Goal: Task Accomplishment & Management: Complete application form

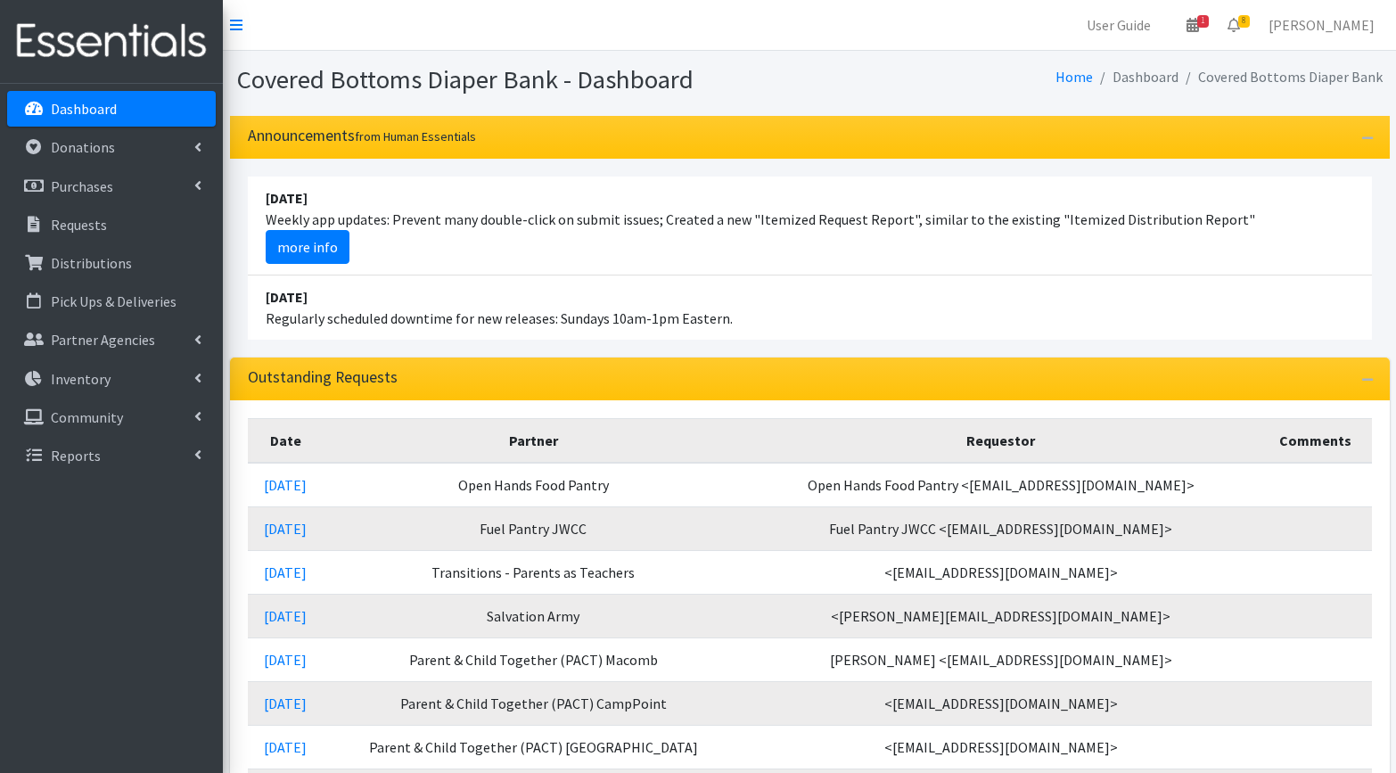
scroll to position [111, 0]
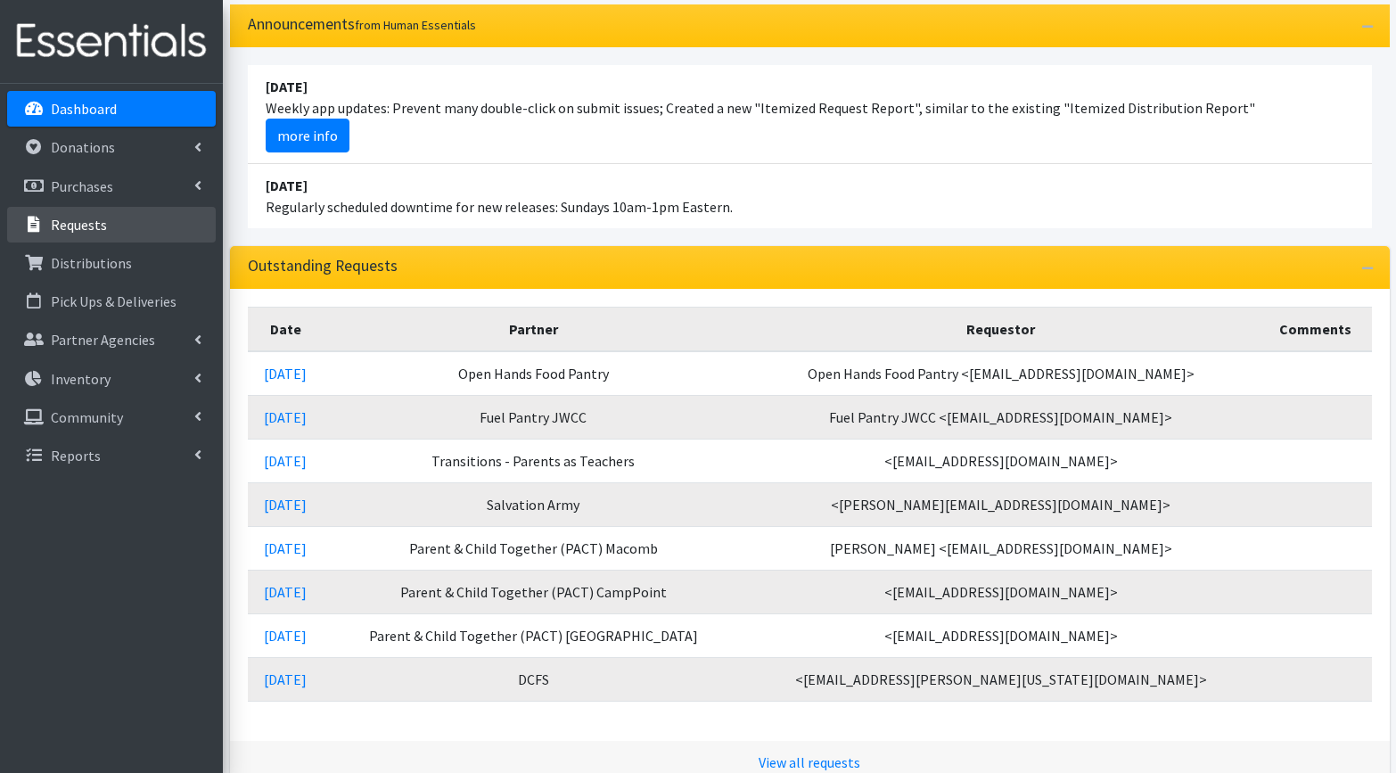
click at [92, 226] on p "Requests" at bounding box center [79, 225] width 56 height 18
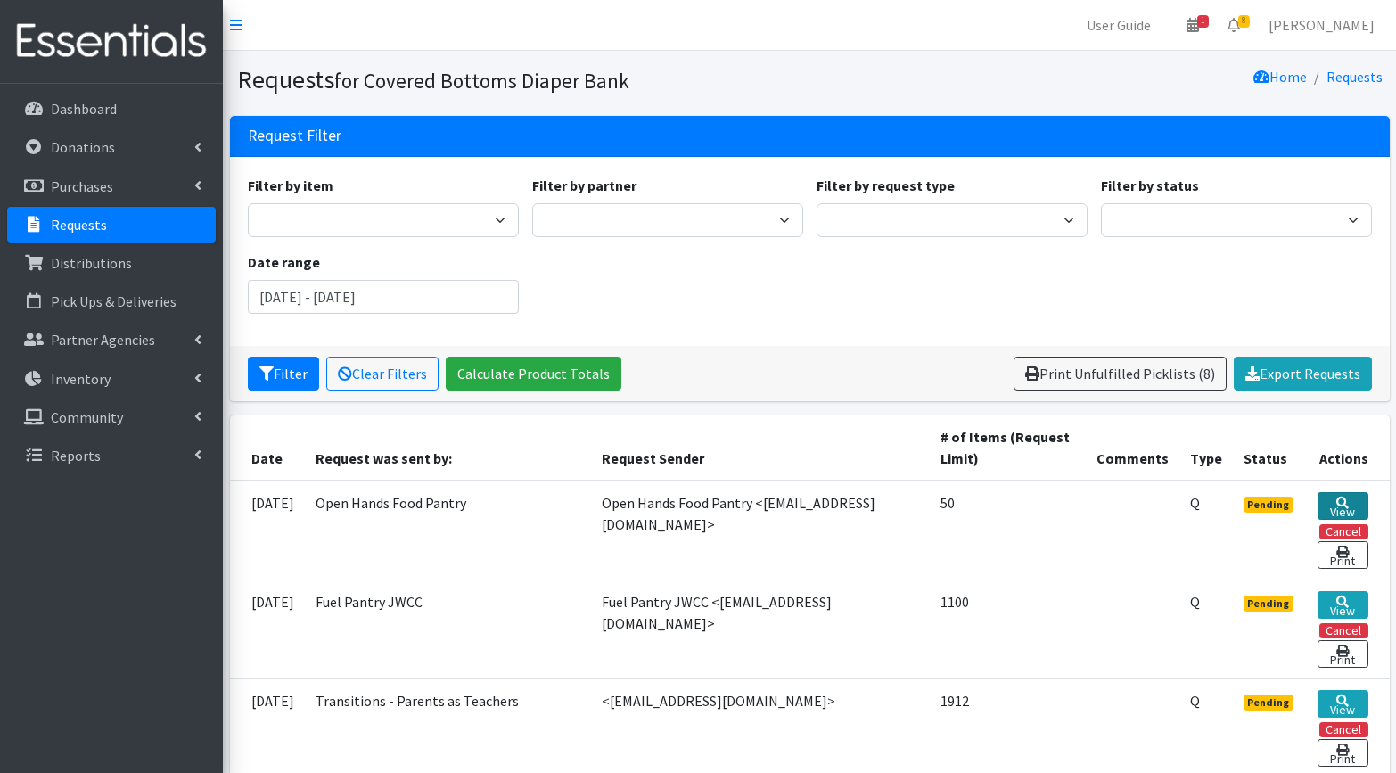
click at [1331, 505] on link "View" at bounding box center [1342, 506] width 50 height 28
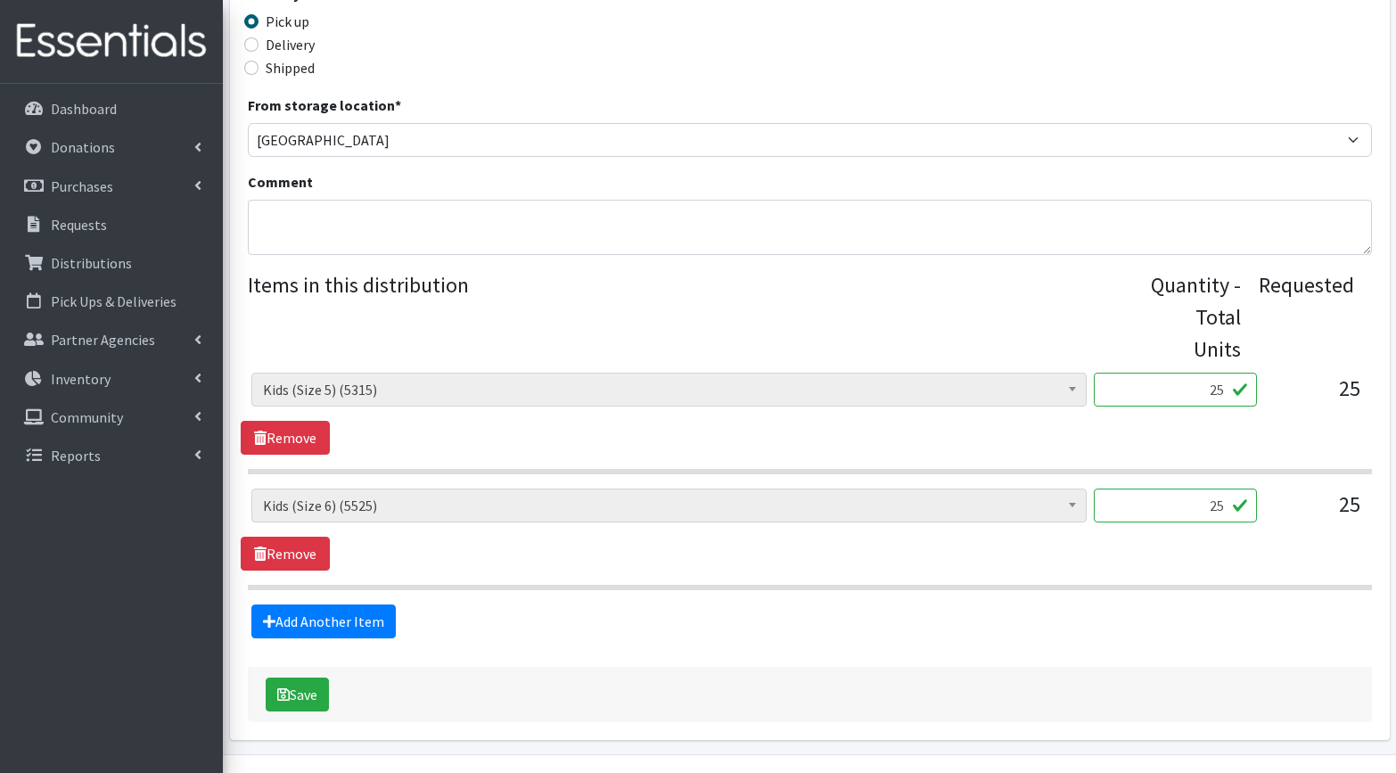
scroll to position [491, 0]
click at [1214, 389] on input "25" at bounding box center [1175, 390] width 163 height 34
type input "2"
type input "125"
click at [1224, 502] on input "25" at bounding box center [1175, 505] width 163 height 34
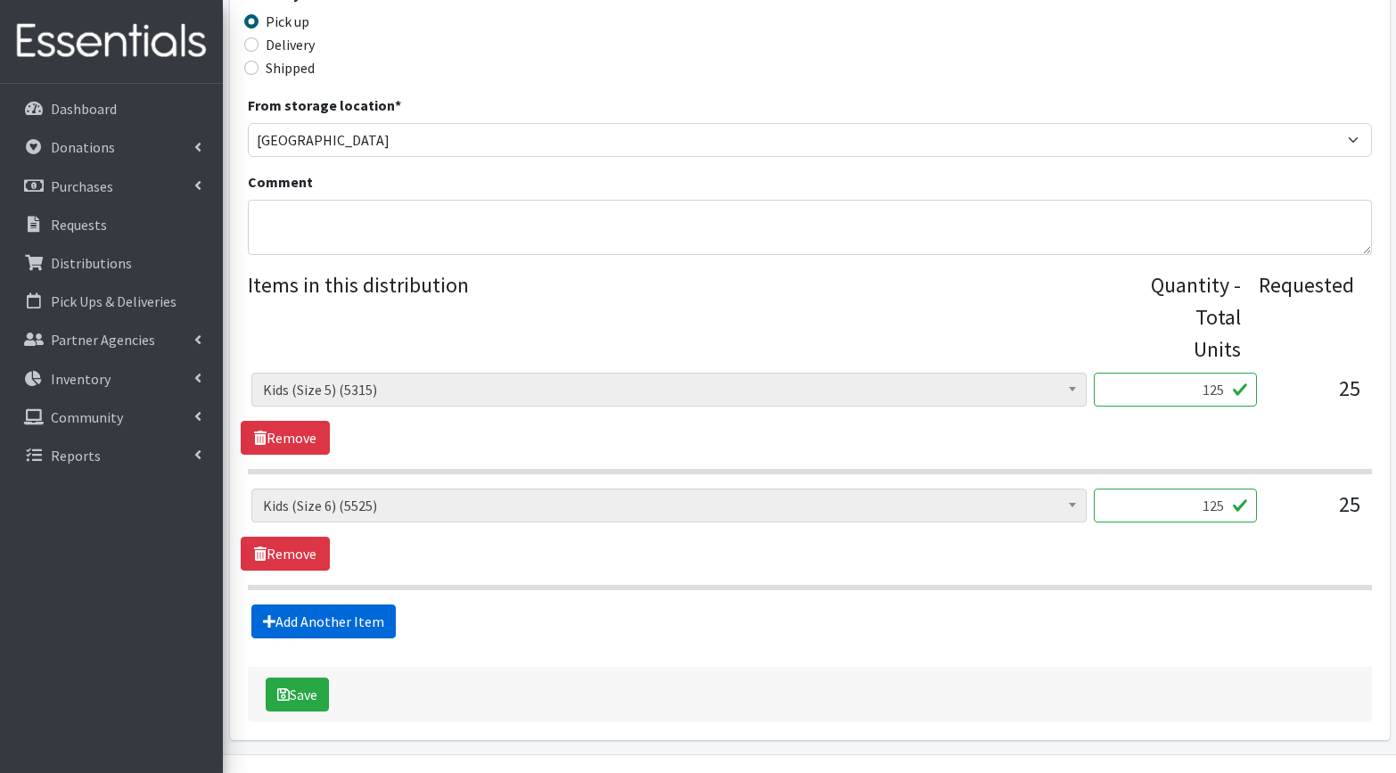
type input "125"
click at [329, 619] on link "Add Another Item" at bounding box center [323, 621] width 144 height 34
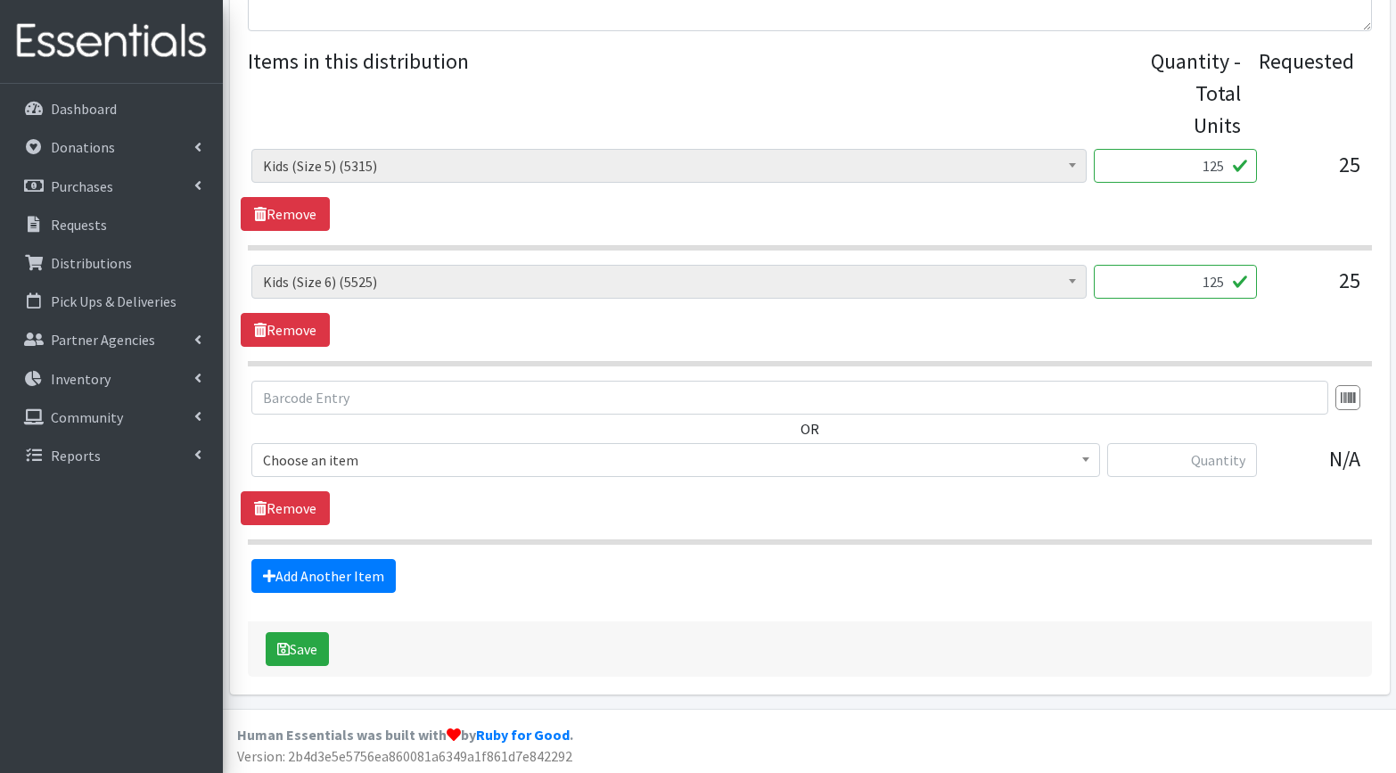
scroll to position [717, 0]
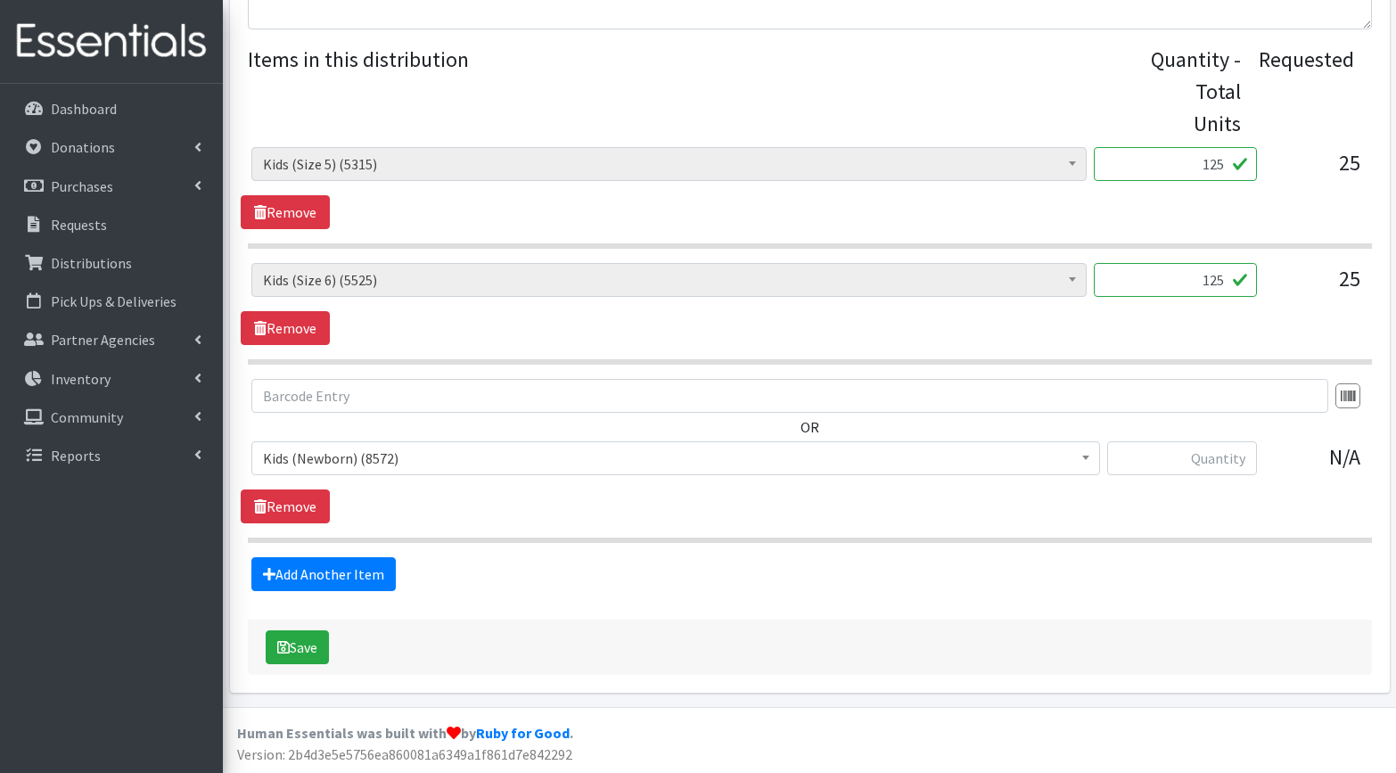
click at [426, 463] on span "Kids (Newborn) (8572)" at bounding box center [675, 458] width 825 height 25
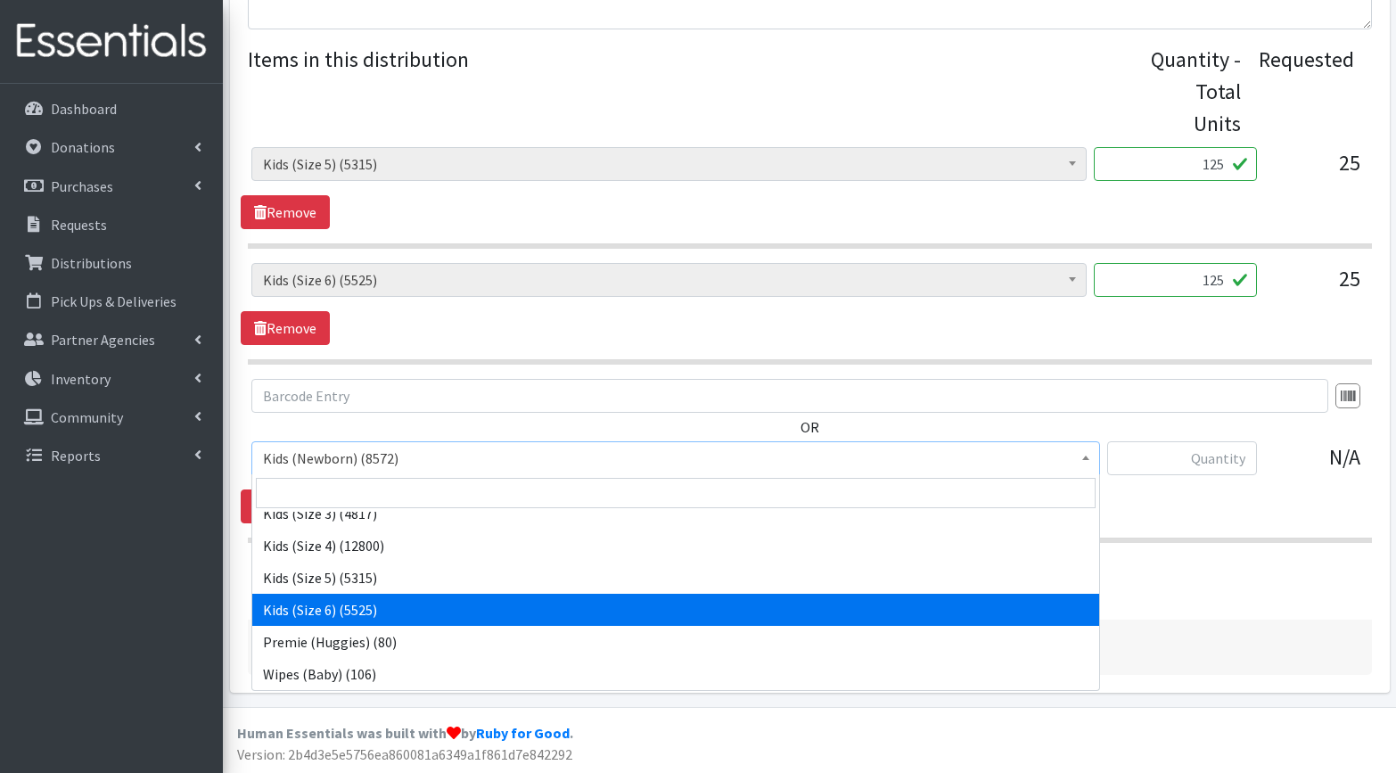
scroll to position [111, 0]
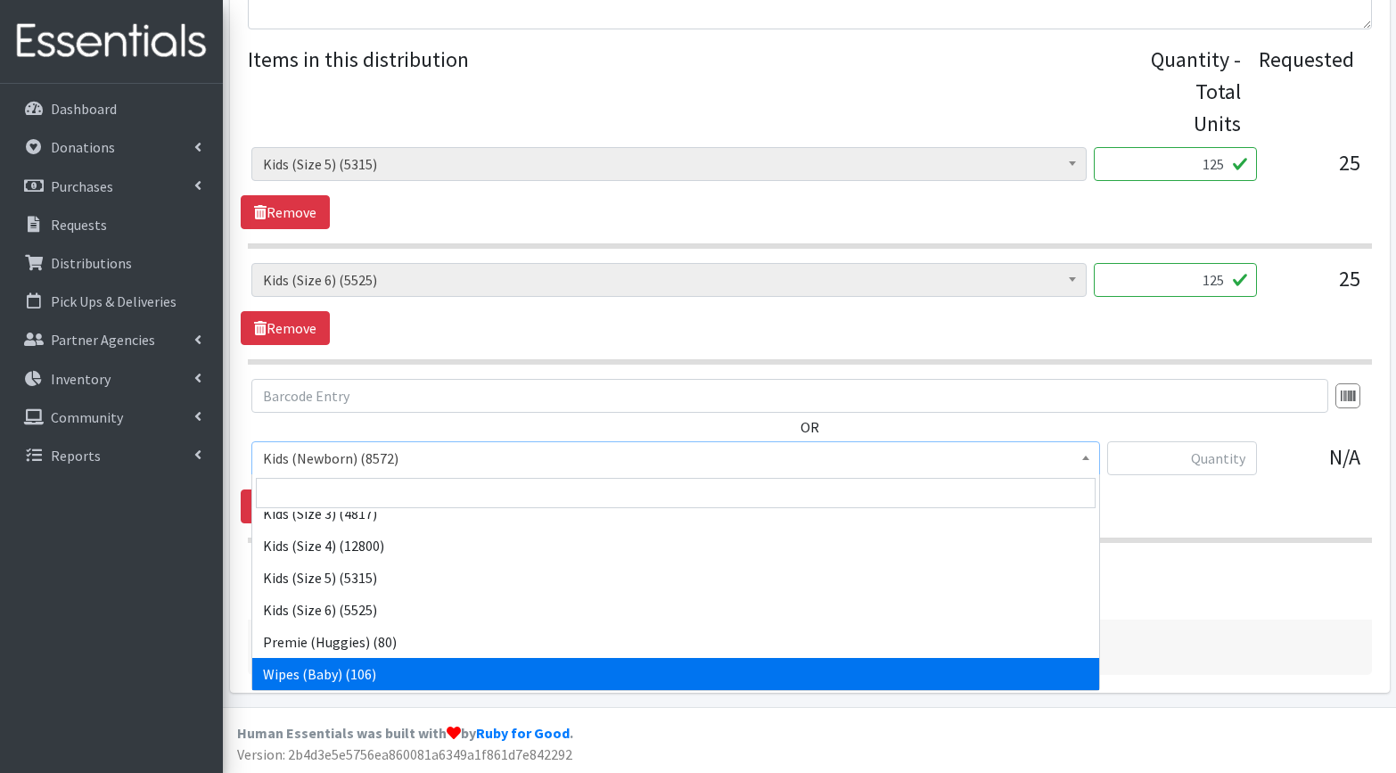
select select "3485"
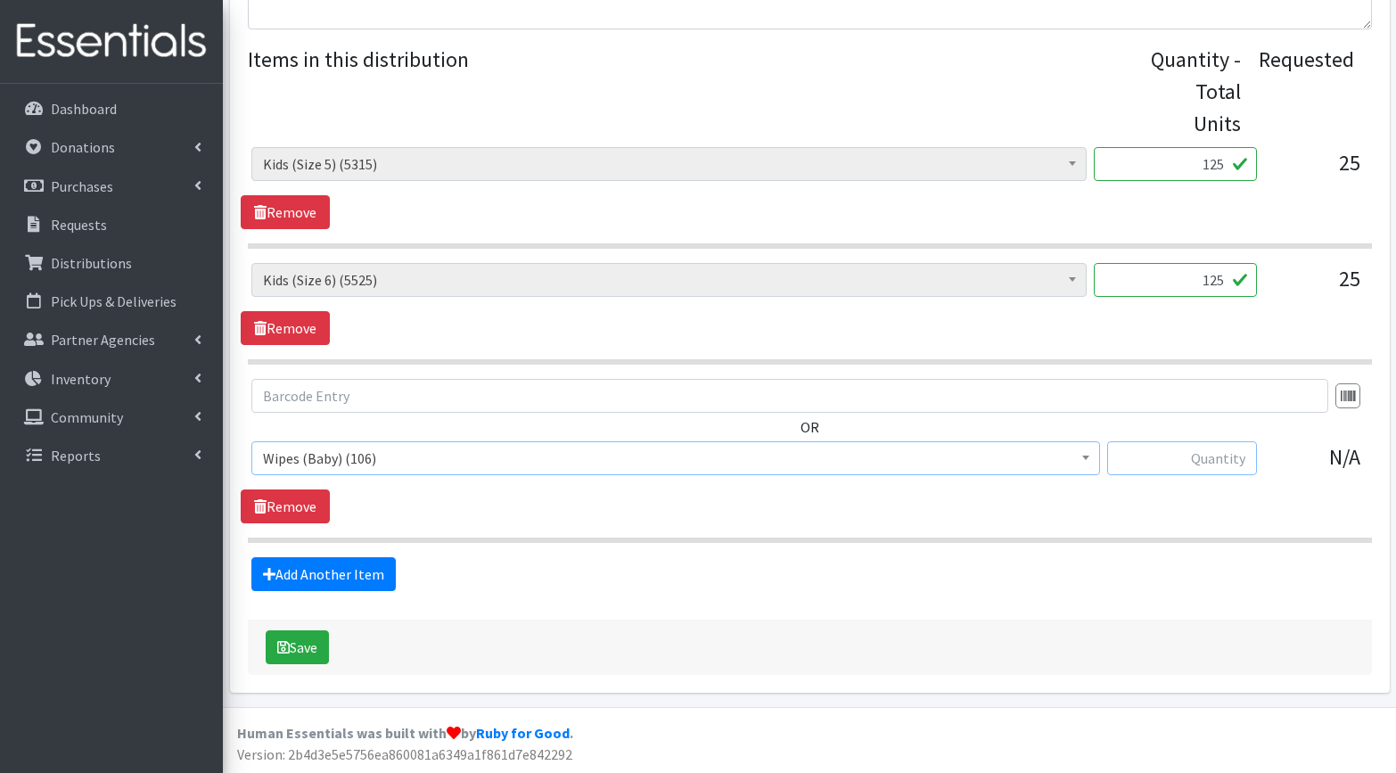
click at [1232, 460] on input "text" at bounding box center [1182, 458] width 150 height 34
type input "12"
click at [994, 504] on div "OR Kids (Newborn) (8572) Kids (Size 1) (8684) Kids (Size 2) (6189) Kids (Size 3…" at bounding box center [809, 451] width 1137 height 144
click at [308, 654] on button "Save" at bounding box center [297, 647] width 63 height 34
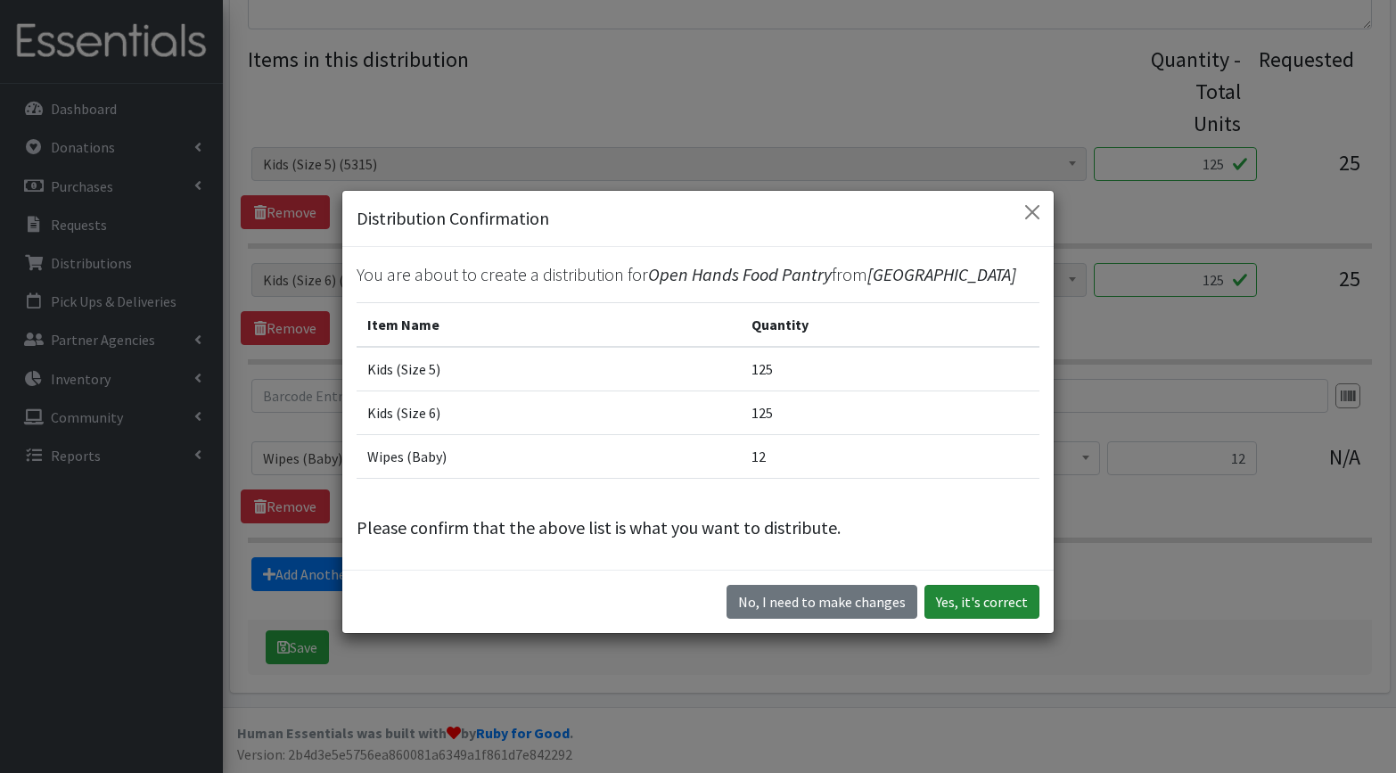
click at [961, 595] on button "Yes, it's correct" at bounding box center [981, 602] width 115 height 34
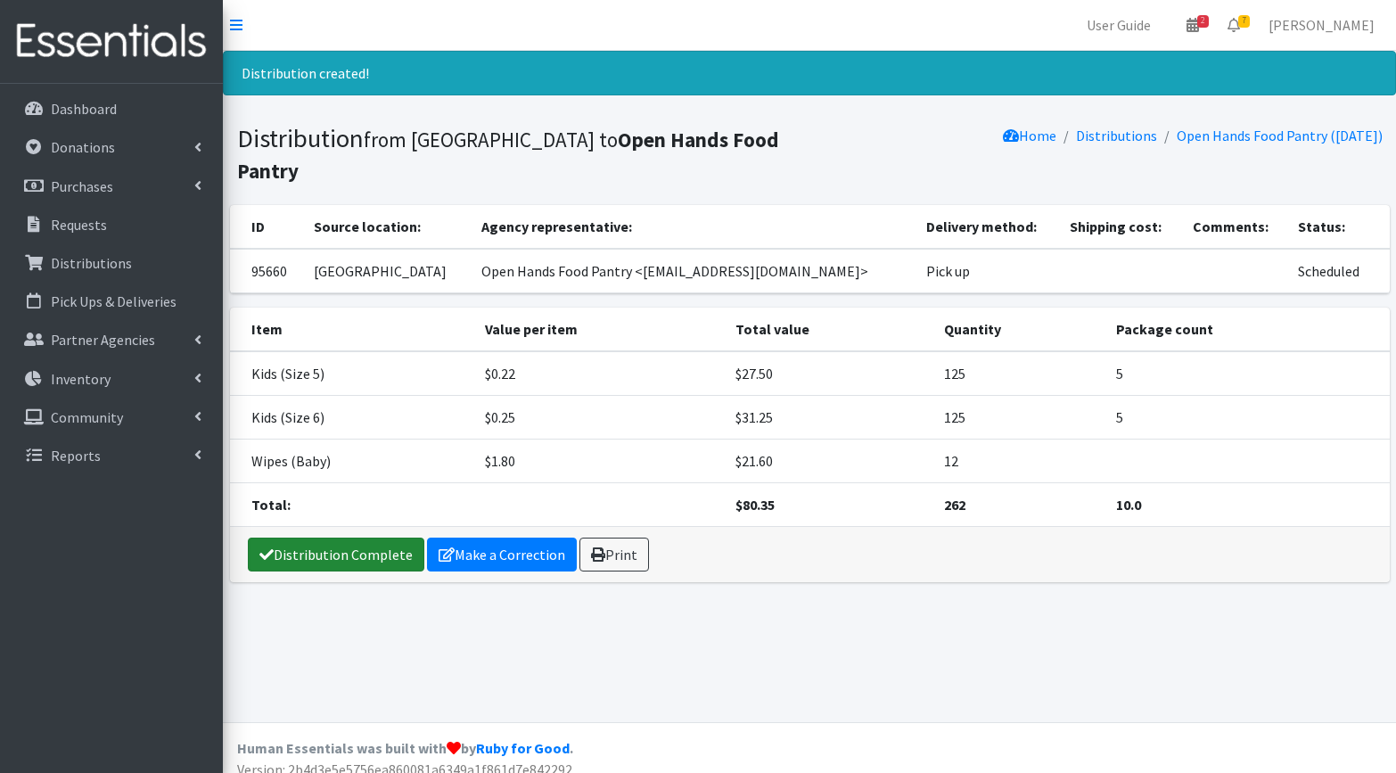
click at [328, 561] on link "Distribution Complete" at bounding box center [336, 554] width 176 height 34
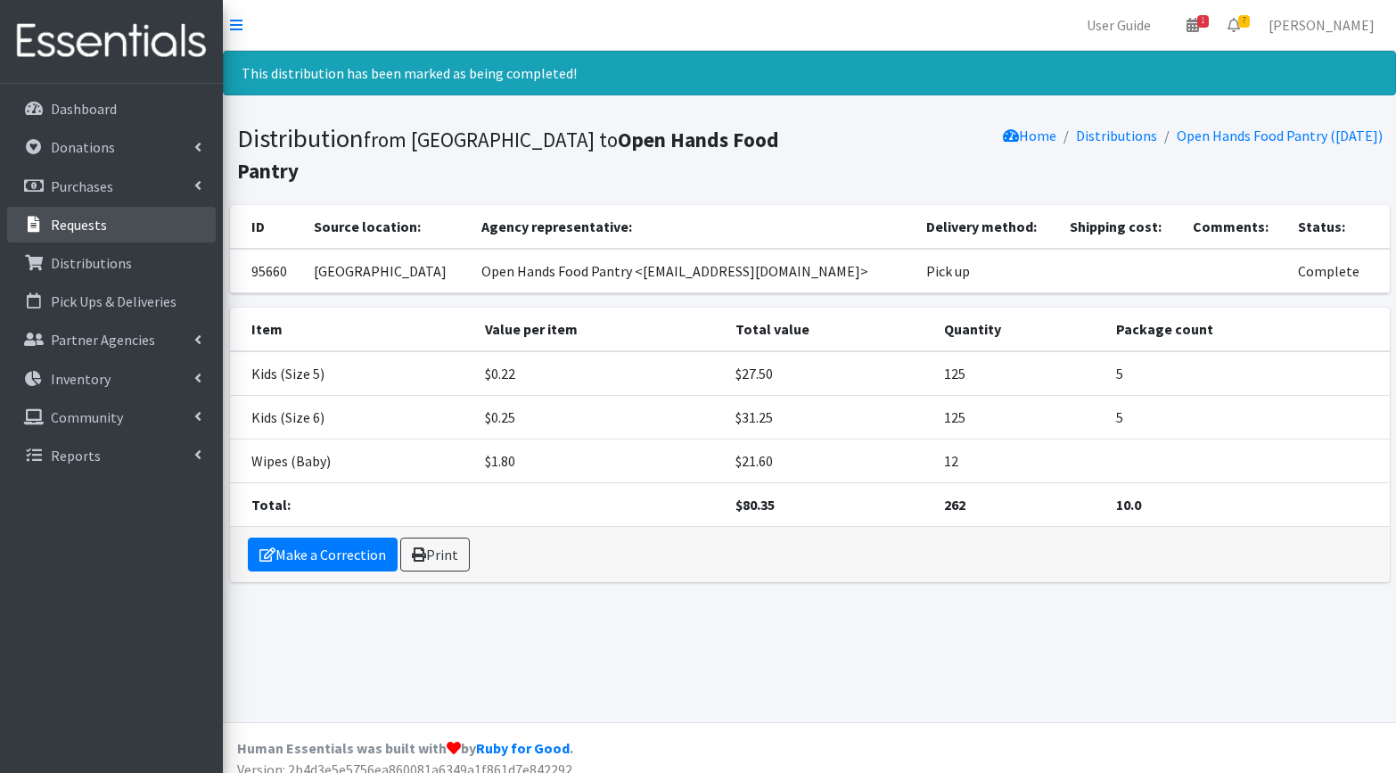
click at [107, 223] on link "Requests" at bounding box center [111, 225] width 209 height 36
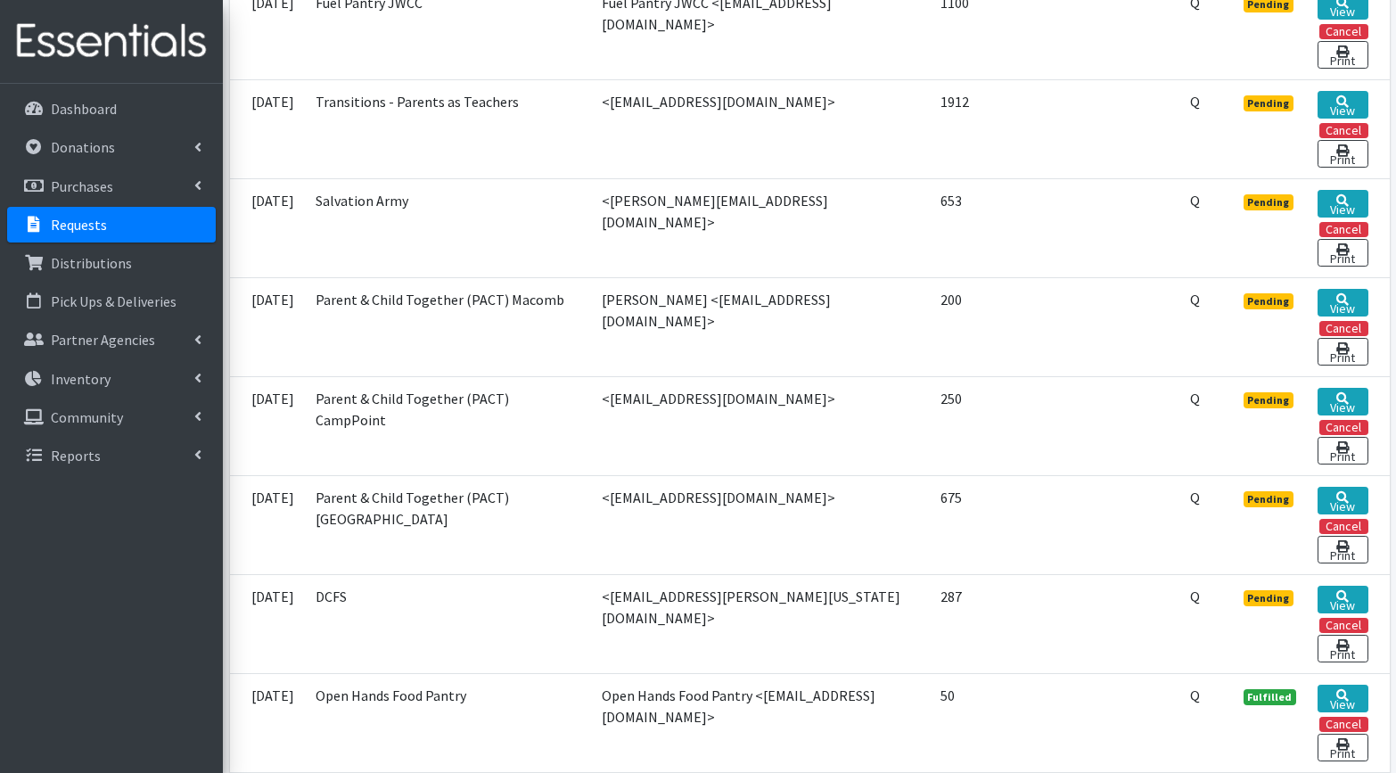
scroll to position [499, 0]
click at [1338, 596] on icon at bounding box center [1342, 597] width 12 height 12
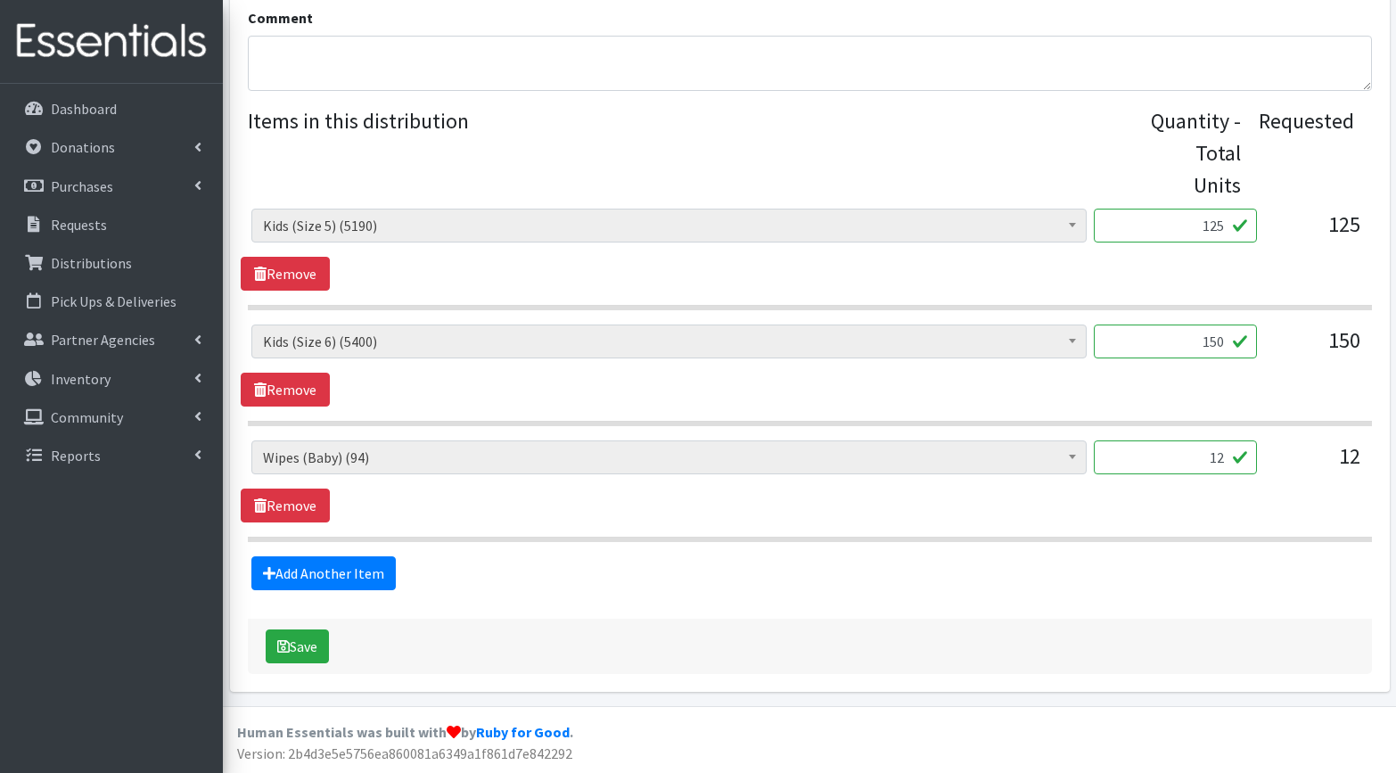
scroll to position [654, 0]
click at [305, 659] on button "Save" at bounding box center [297, 647] width 63 height 34
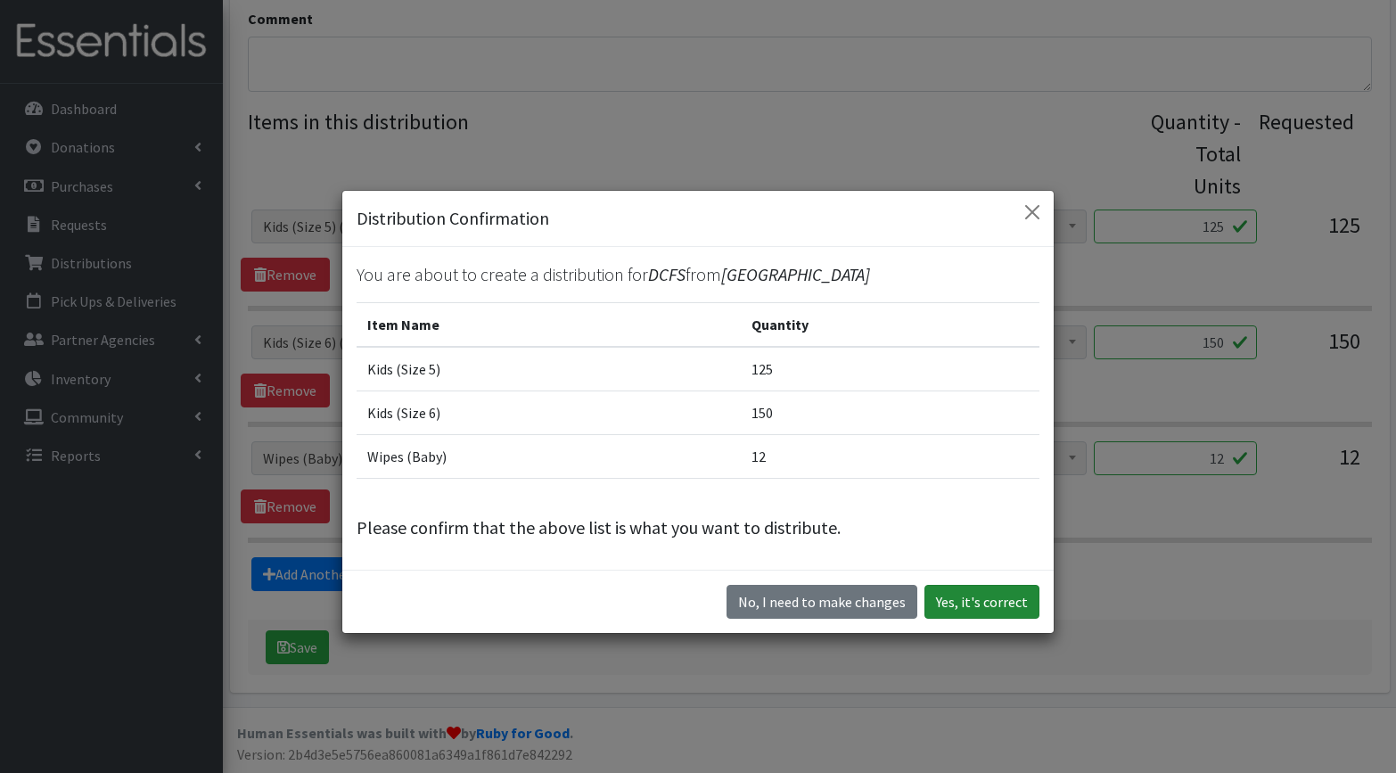
click at [971, 601] on button "Yes, it's correct" at bounding box center [981, 602] width 115 height 34
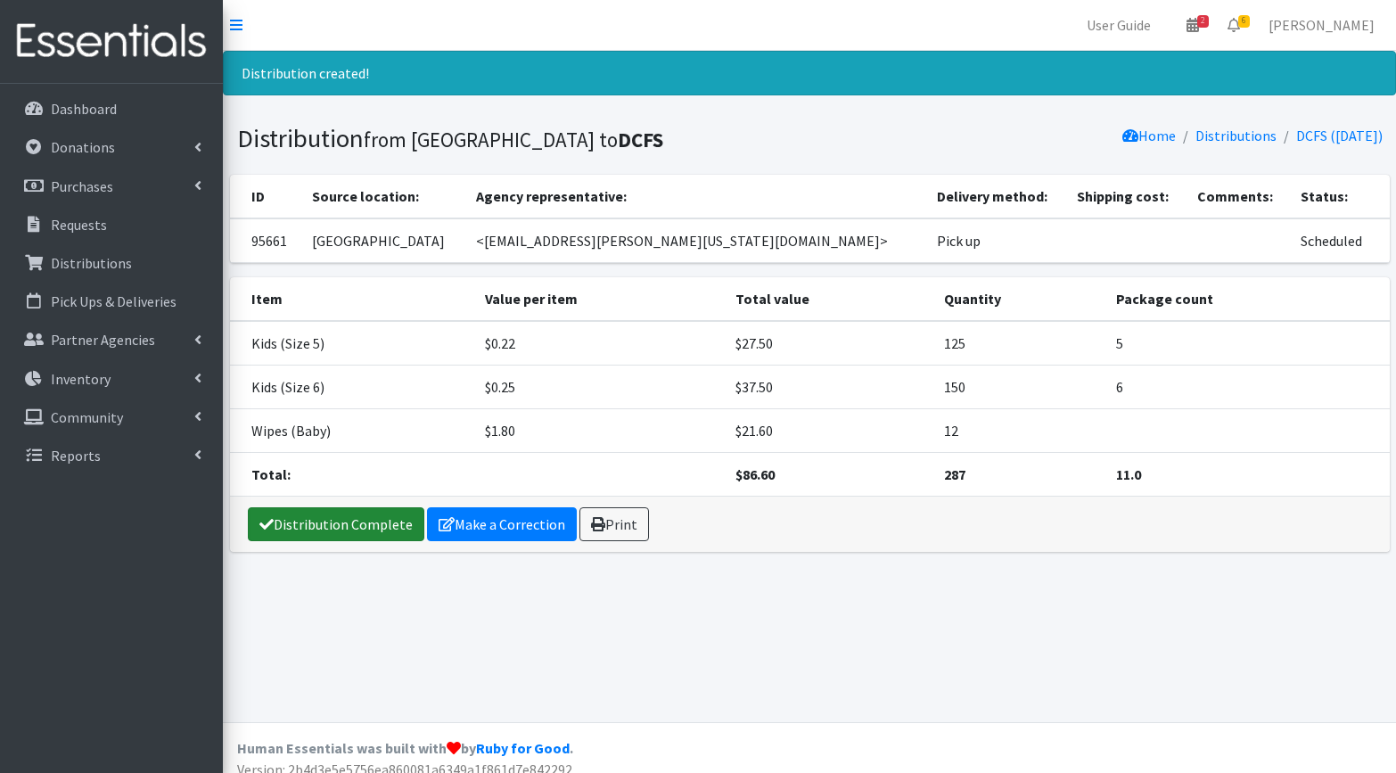
click at [345, 528] on link "Distribution Complete" at bounding box center [336, 524] width 176 height 34
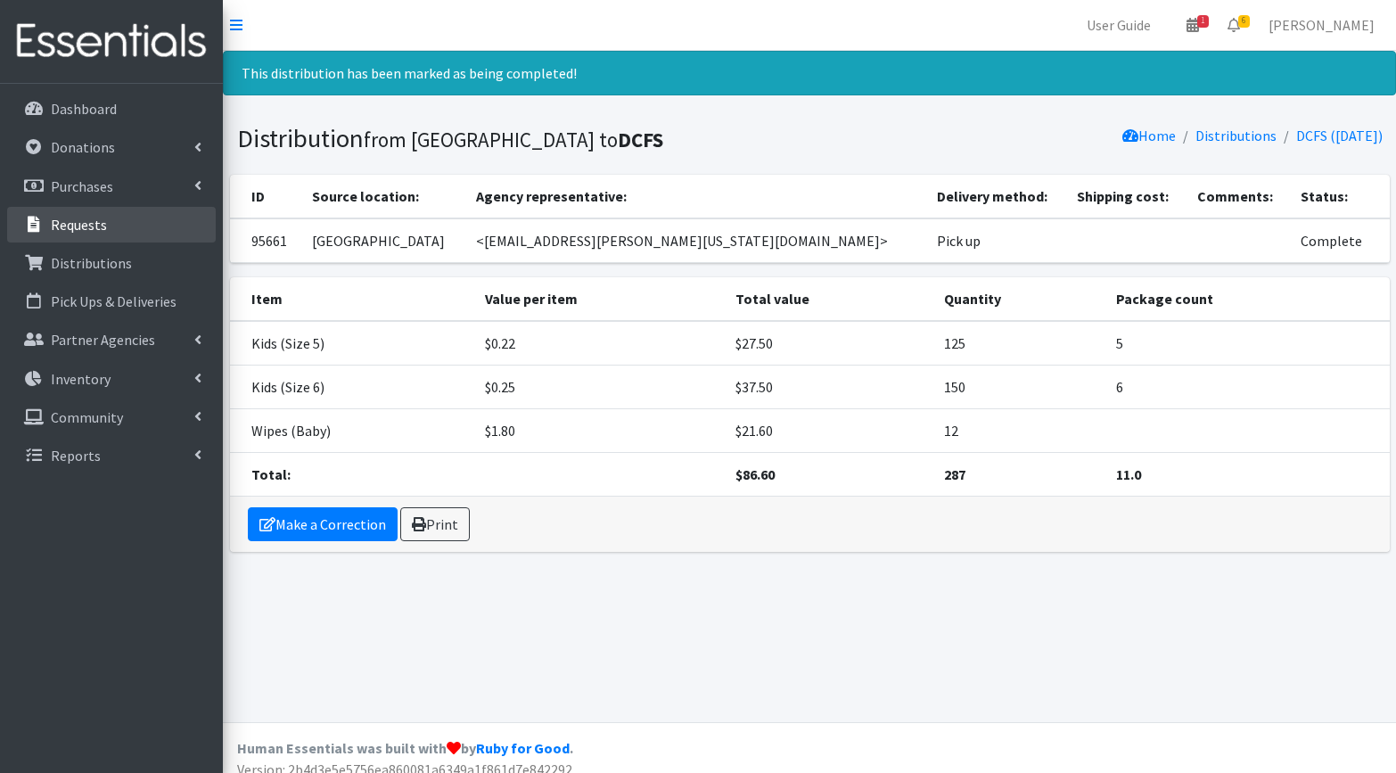
click at [100, 220] on p "Requests" at bounding box center [79, 225] width 56 height 18
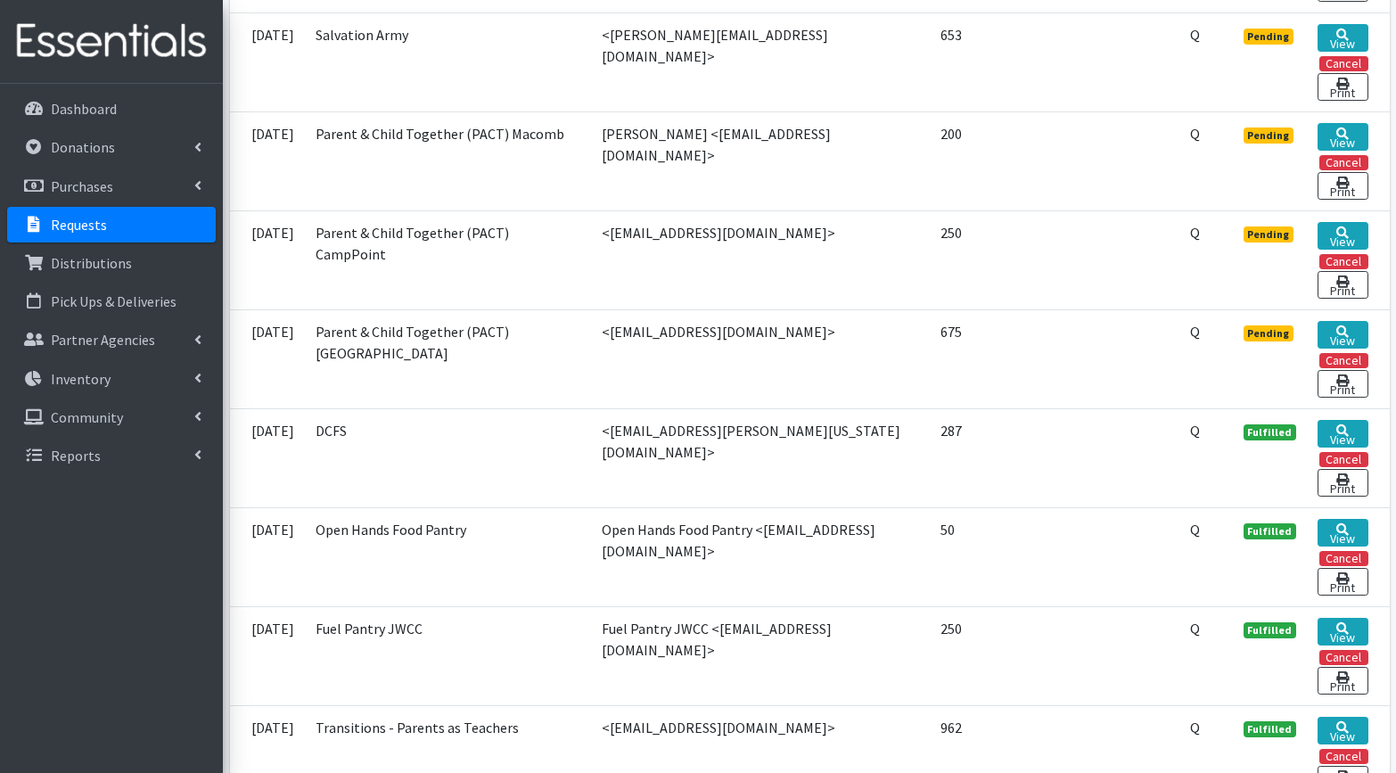
scroll to position [665, 0]
click at [1352, 330] on link "View" at bounding box center [1342, 336] width 50 height 28
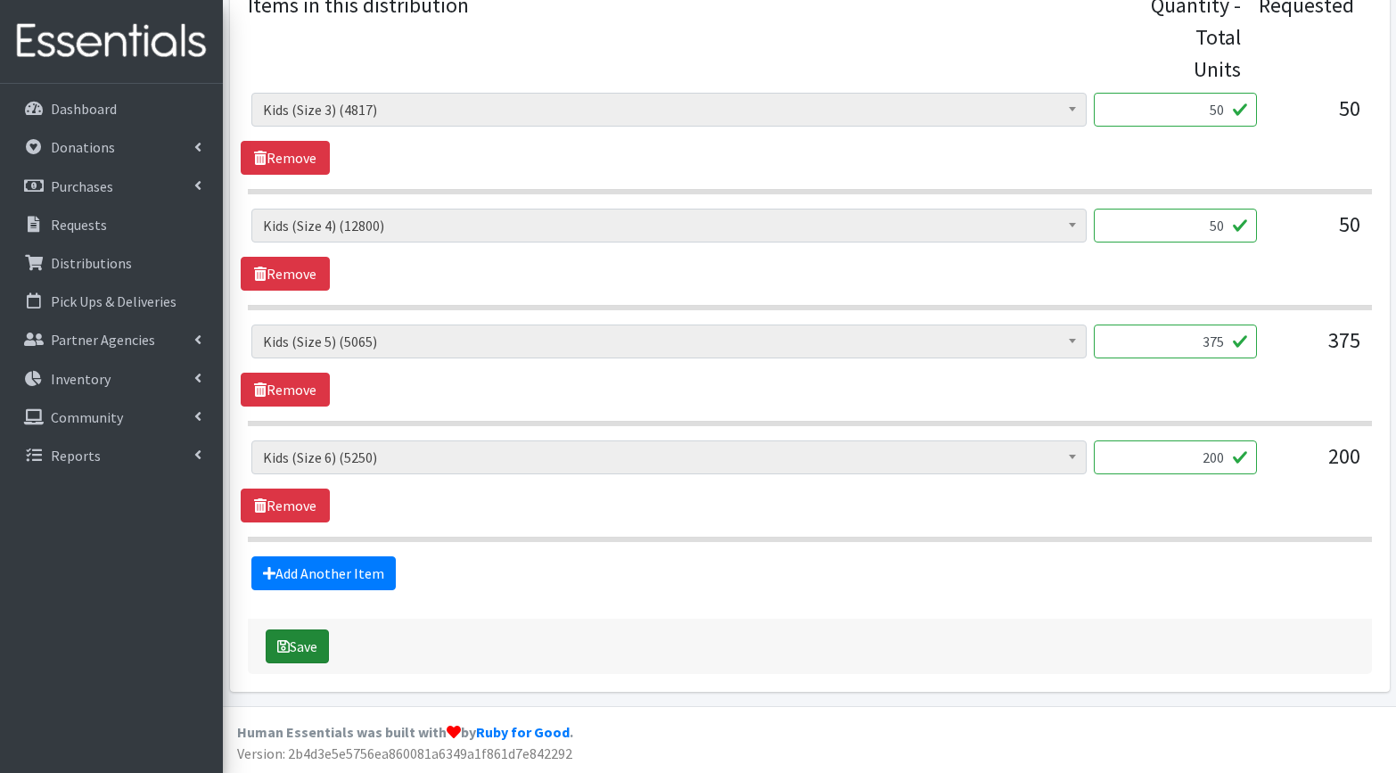
scroll to position [770, 0]
click at [302, 644] on button "Save" at bounding box center [297, 647] width 63 height 34
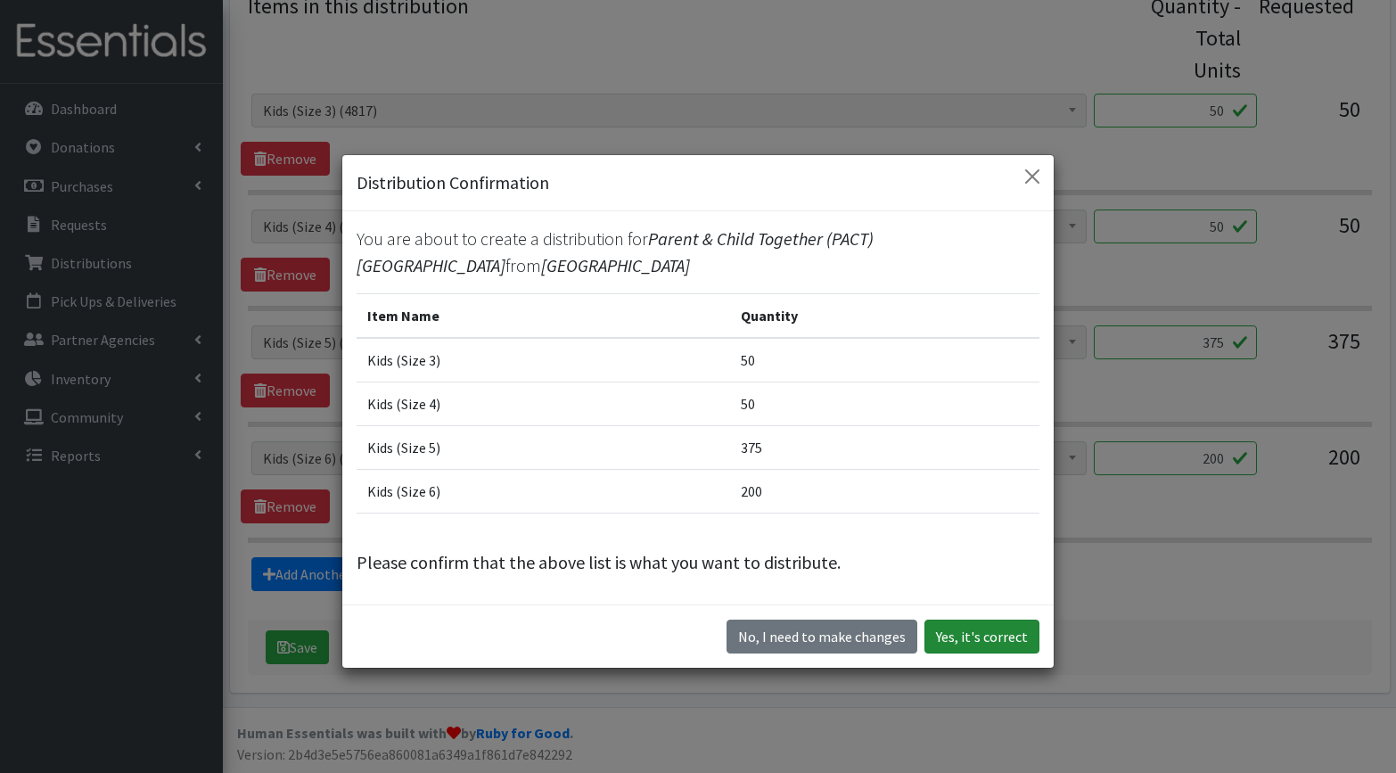
click at [987, 645] on button "Yes, it's correct" at bounding box center [981, 636] width 115 height 34
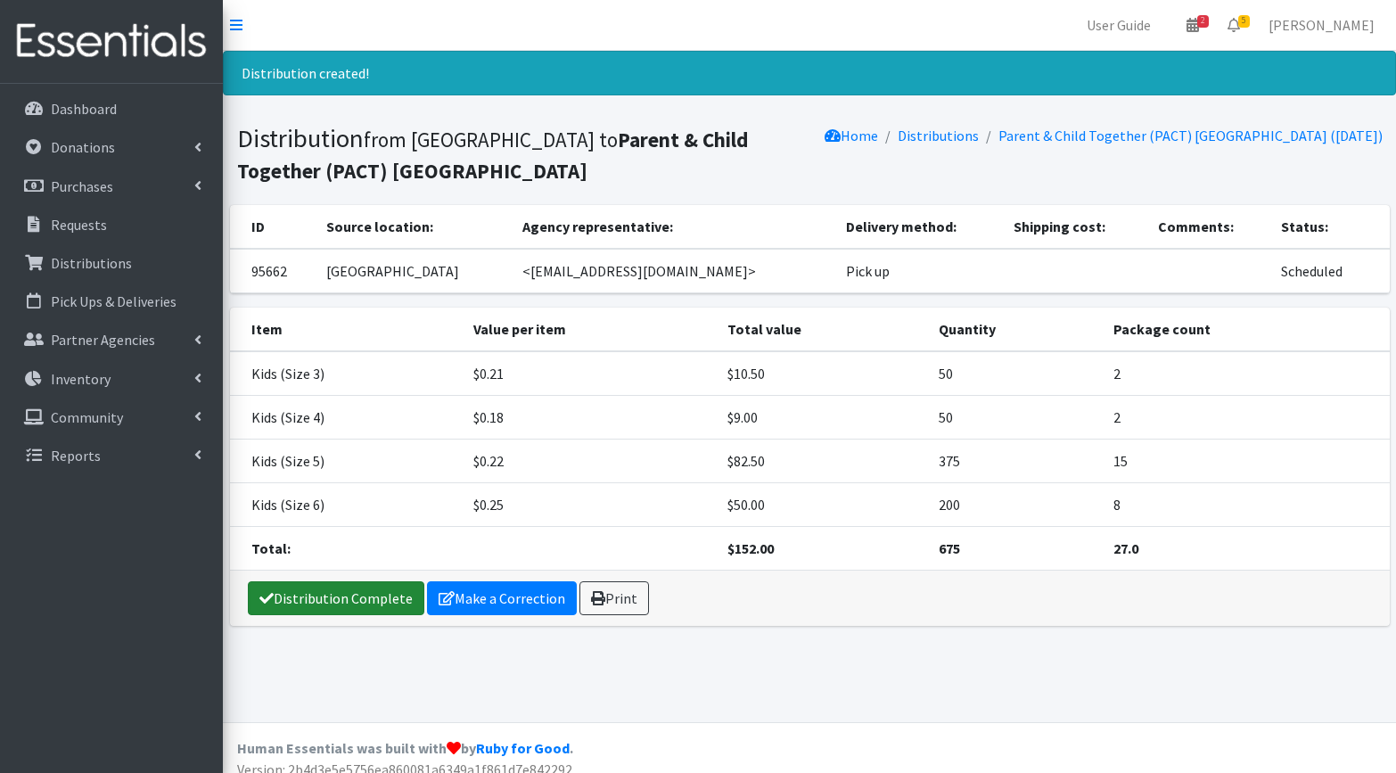
click at [352, 601] on link "Distribution Complete" at bounding box center [336, 598] width 176 height 34
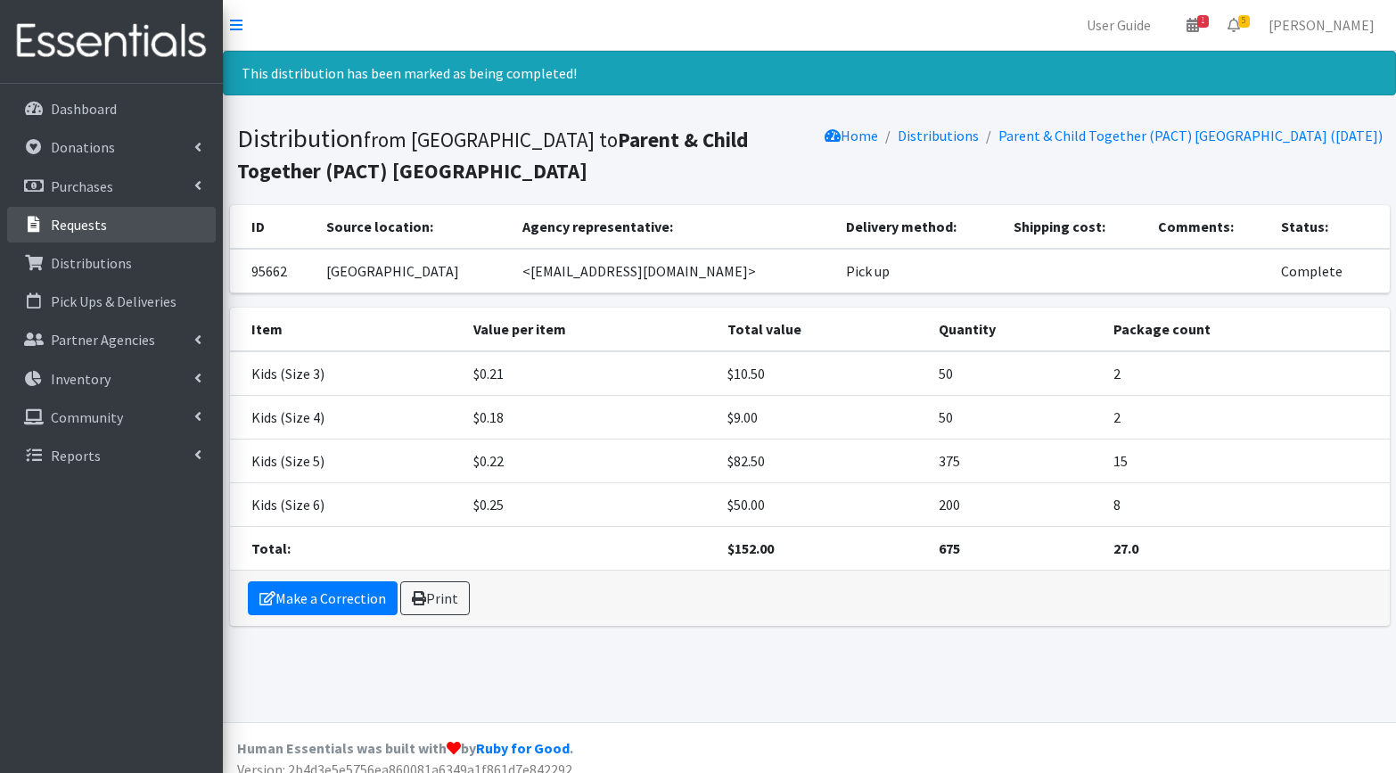
click at [99, 227] on p "Requests" at bounding box center [79, 225] width 56 height 18
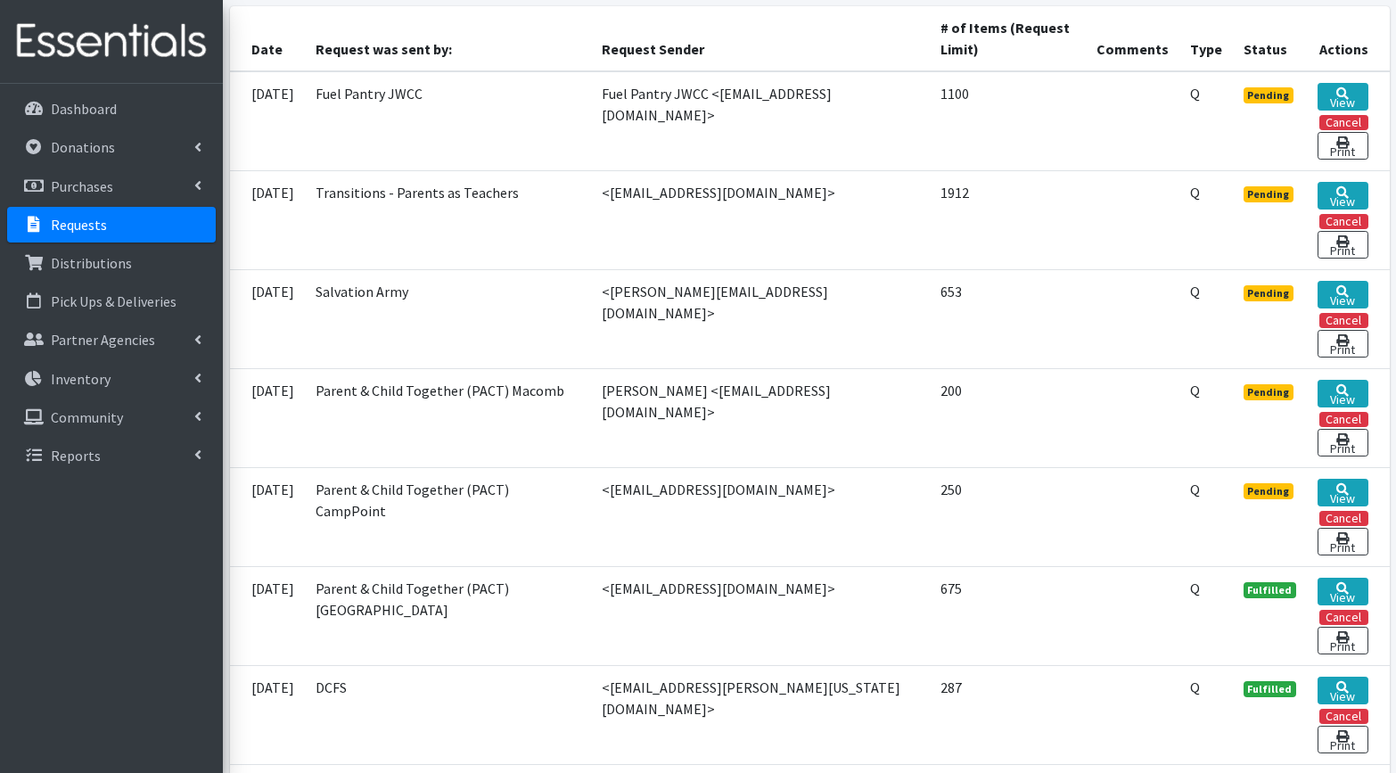
scroll to position [406, 0]
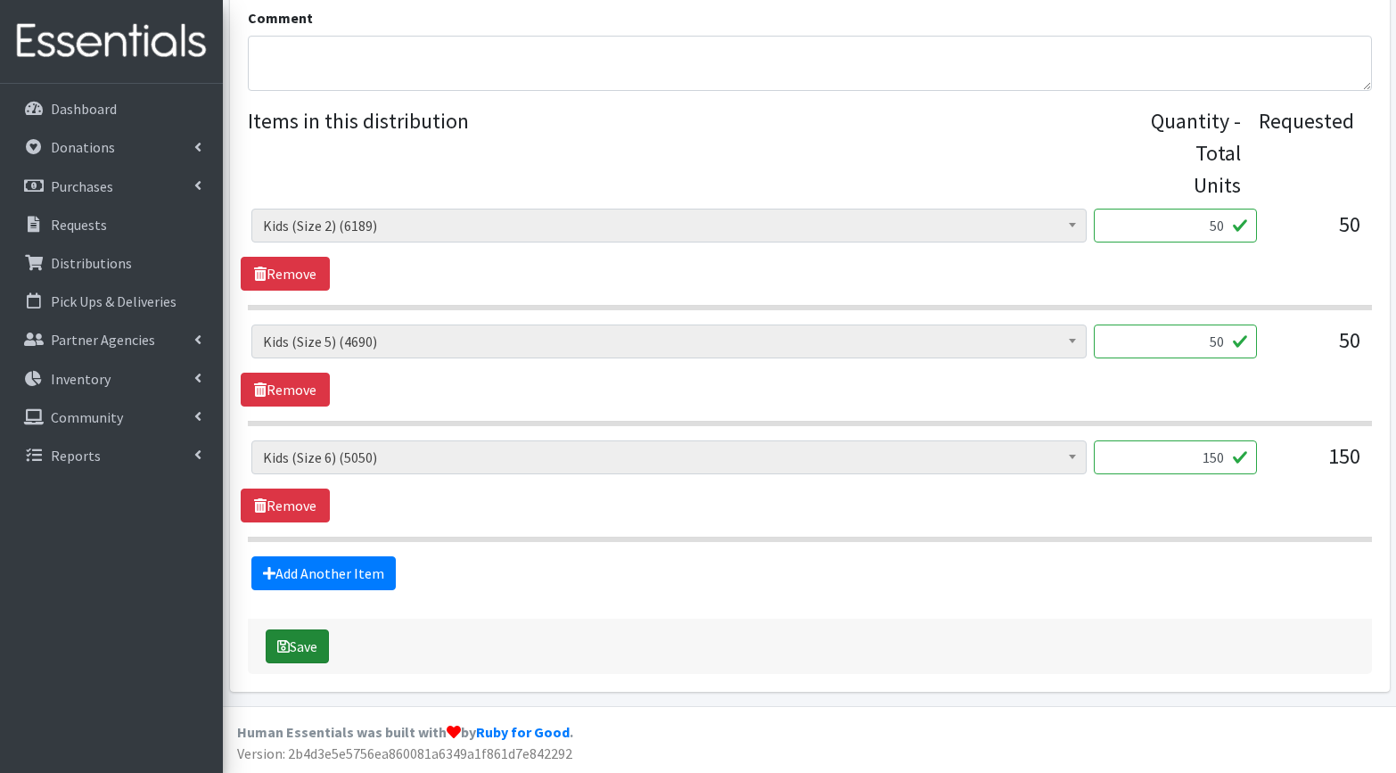
scroll to position [654, 0]
click at [291, 645] on button "Save" at bounding box center [297, 647] width 63 height 34
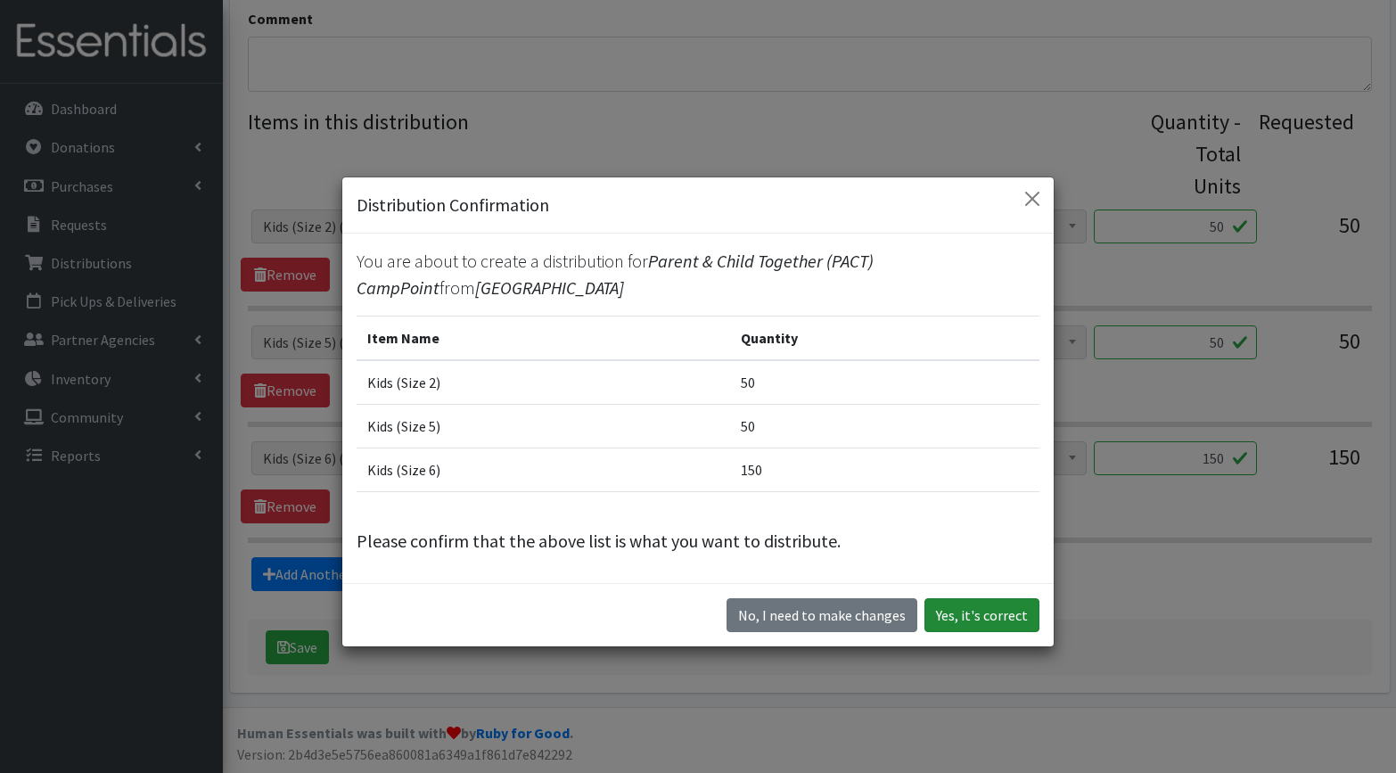
click at [976, 599] on button "Yes, it's correct" at bounding box center [981, 615] width 115 height 34
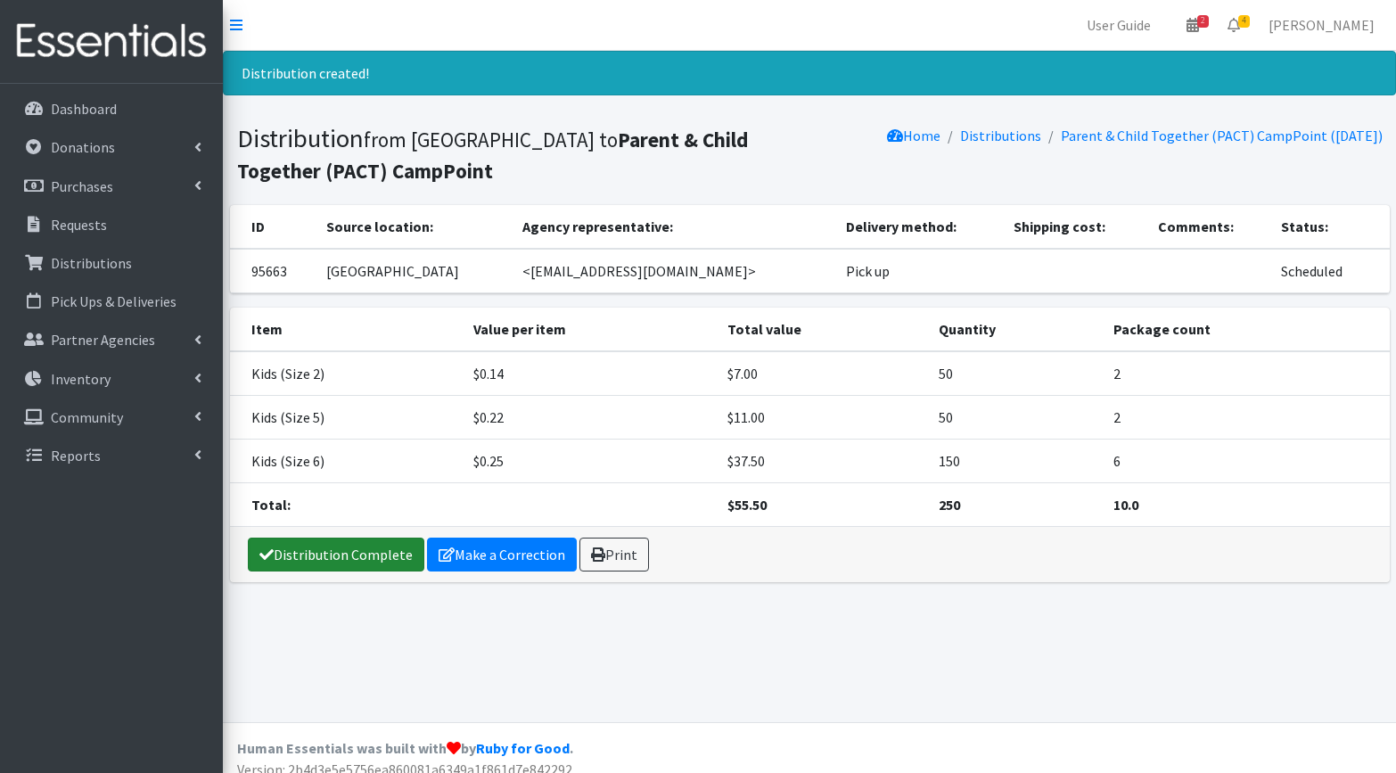
click at [329, 549] on link "Distribution Complete" at bounding box center [336, 554] width 176 height 34
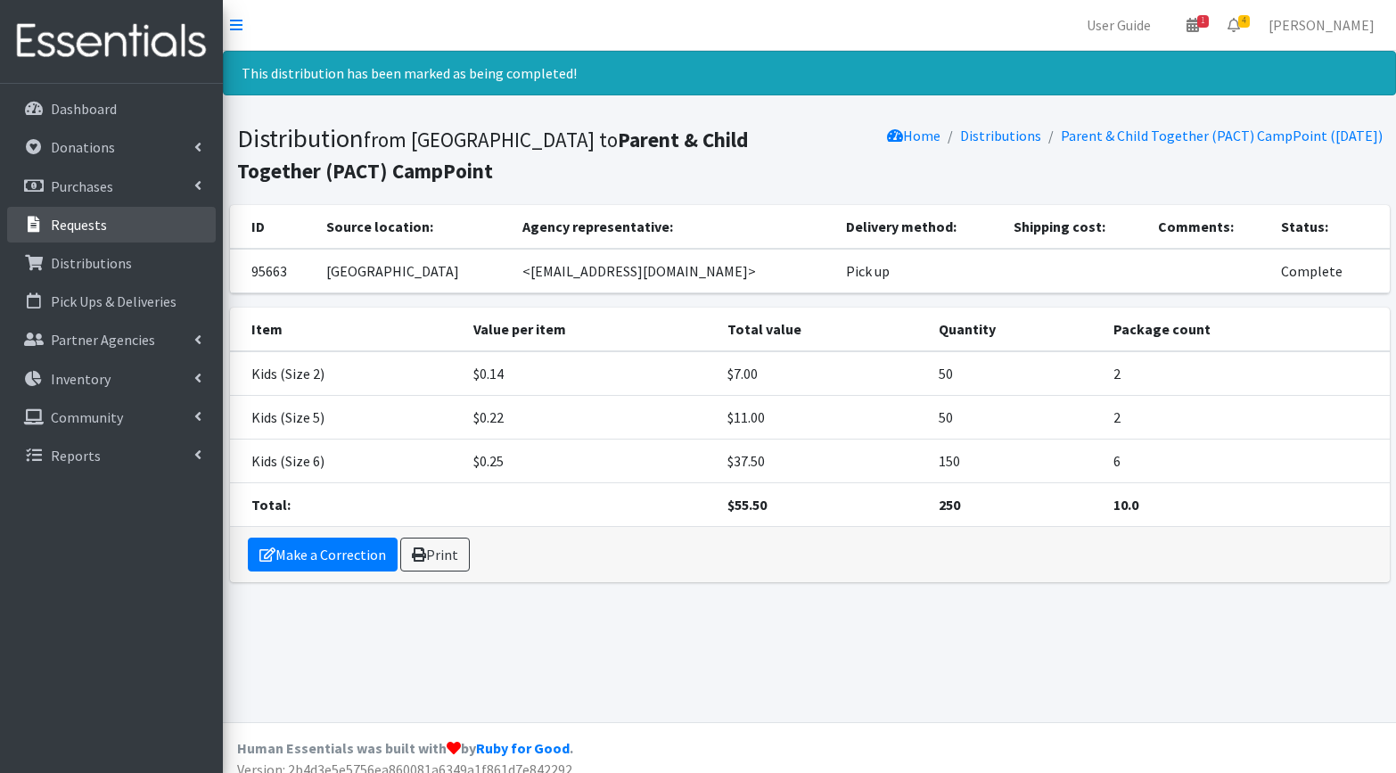
click at [99, 232] on p "Requests" at bounding box center [79, 225] width 56 height 18
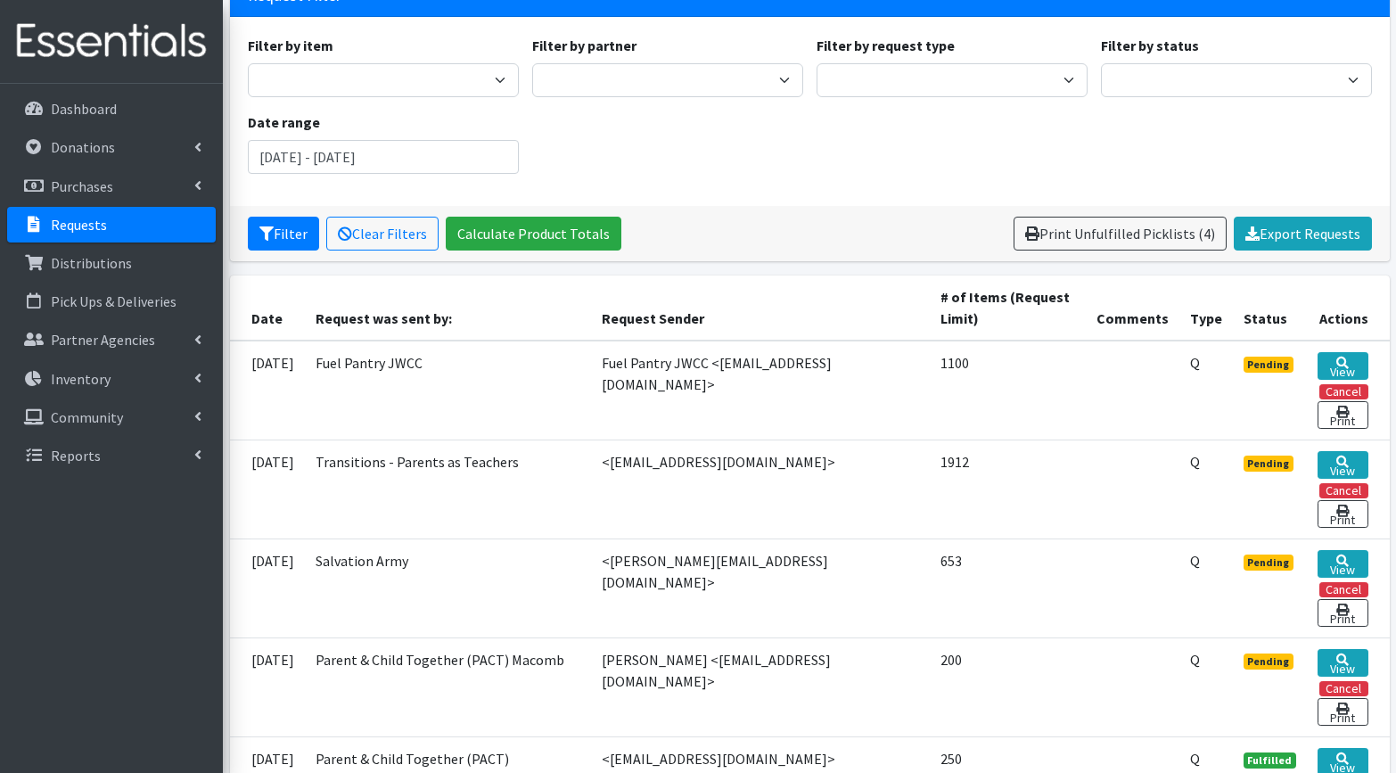
scroll to position [176, 0]
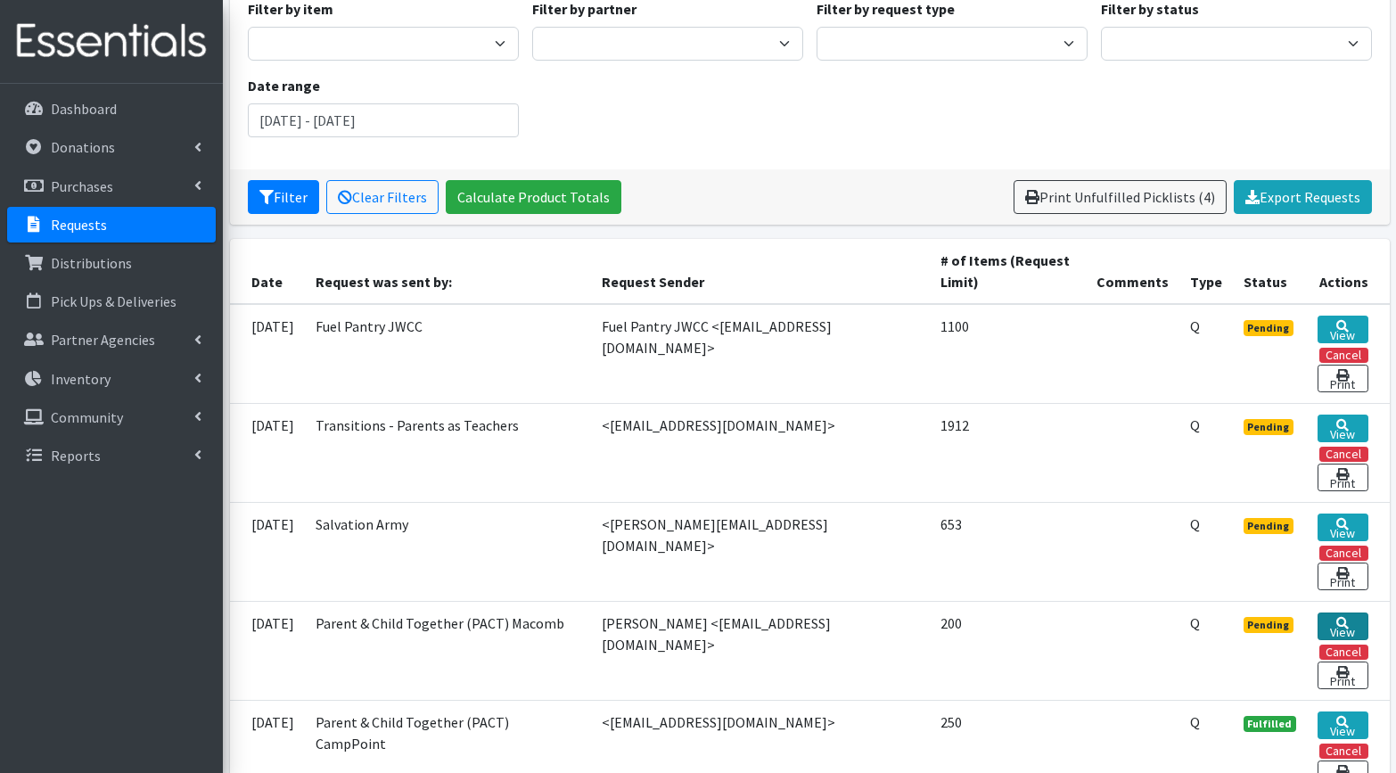
click at [1351, 623] on link "View" at bounding box center [1342, 626] width 50 height 28
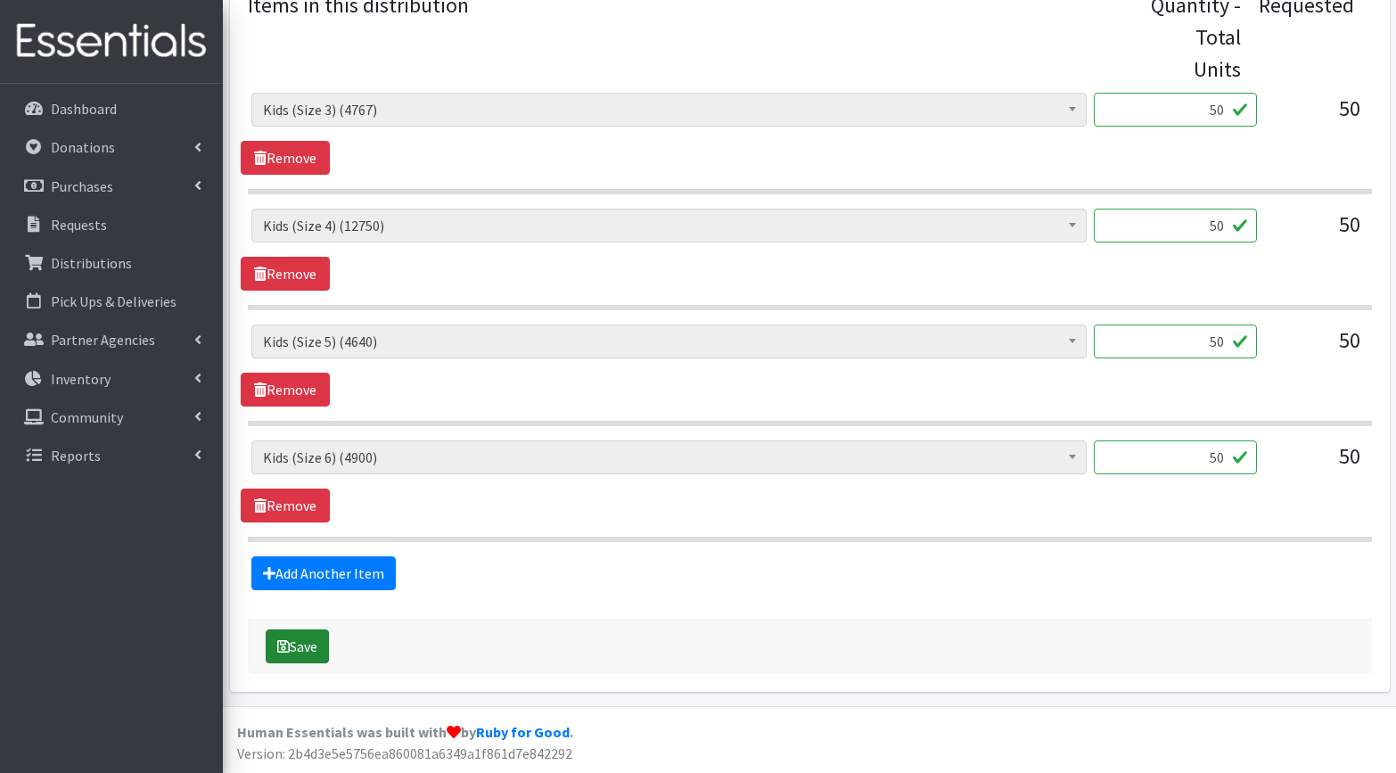
scroll to position [770, 0]
click at [302, 638] on button "Save" at bounding box center [297, 647] width 63 height 34
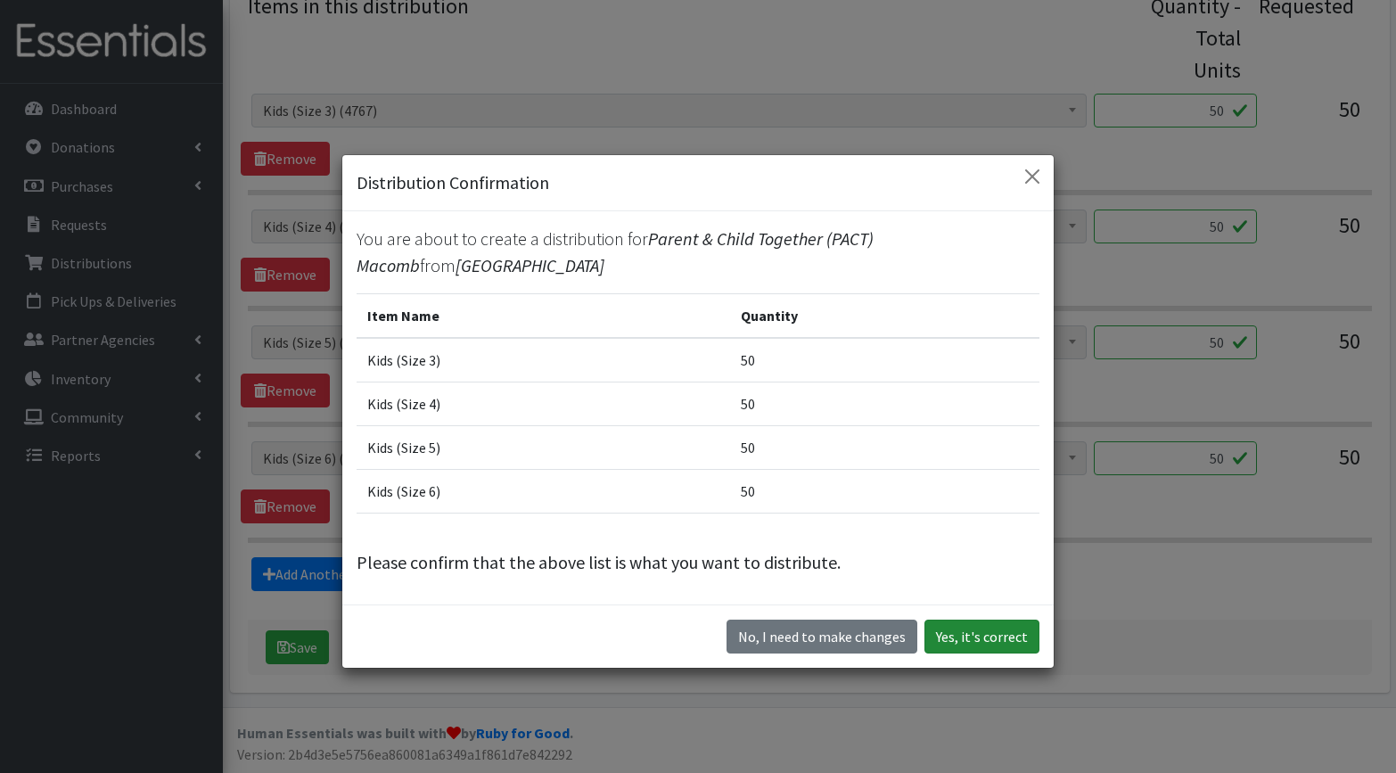
click at [988, 645] on button "Yes, it's correct" at bounding box center [981, 636] width 115 height 34
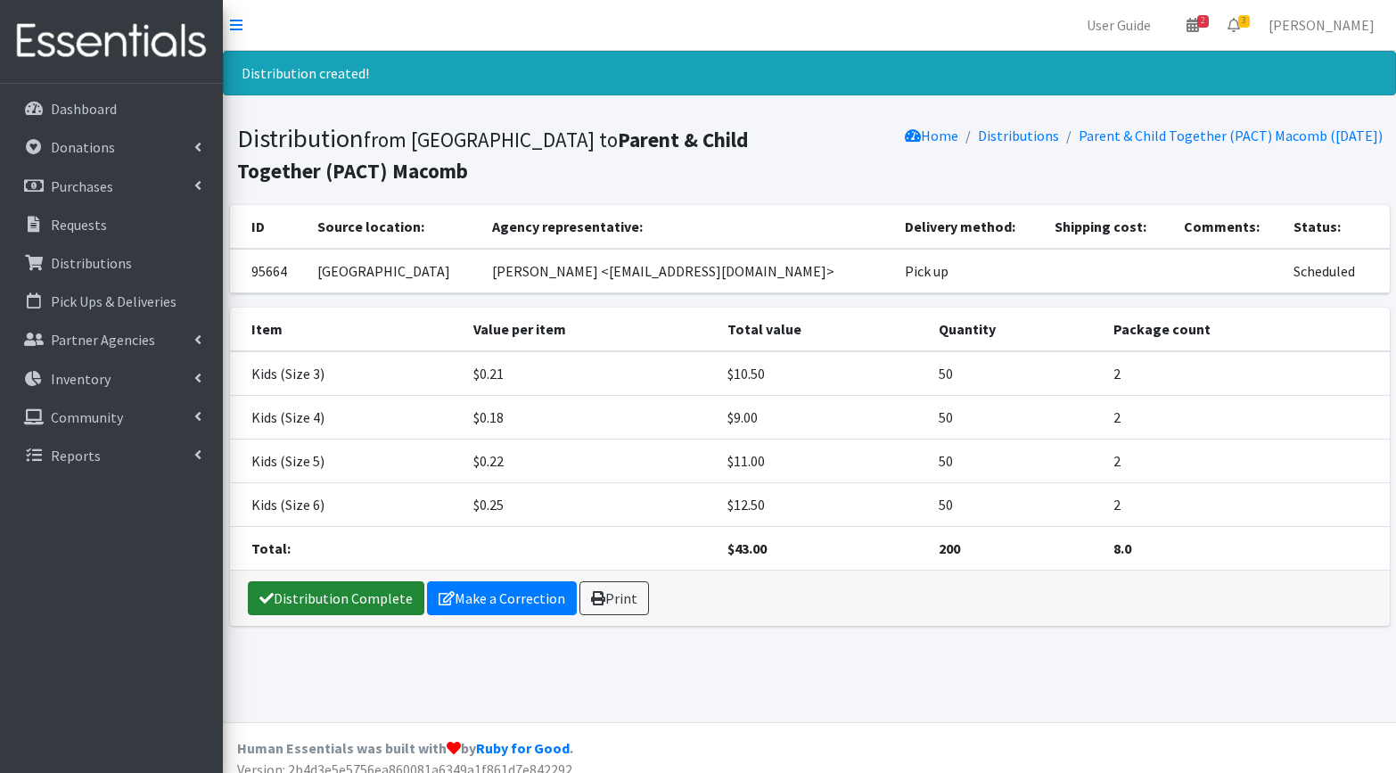
click at [368, 591] on link "Distribution Complete" at bounding box center [336, 598] width 176 height 34
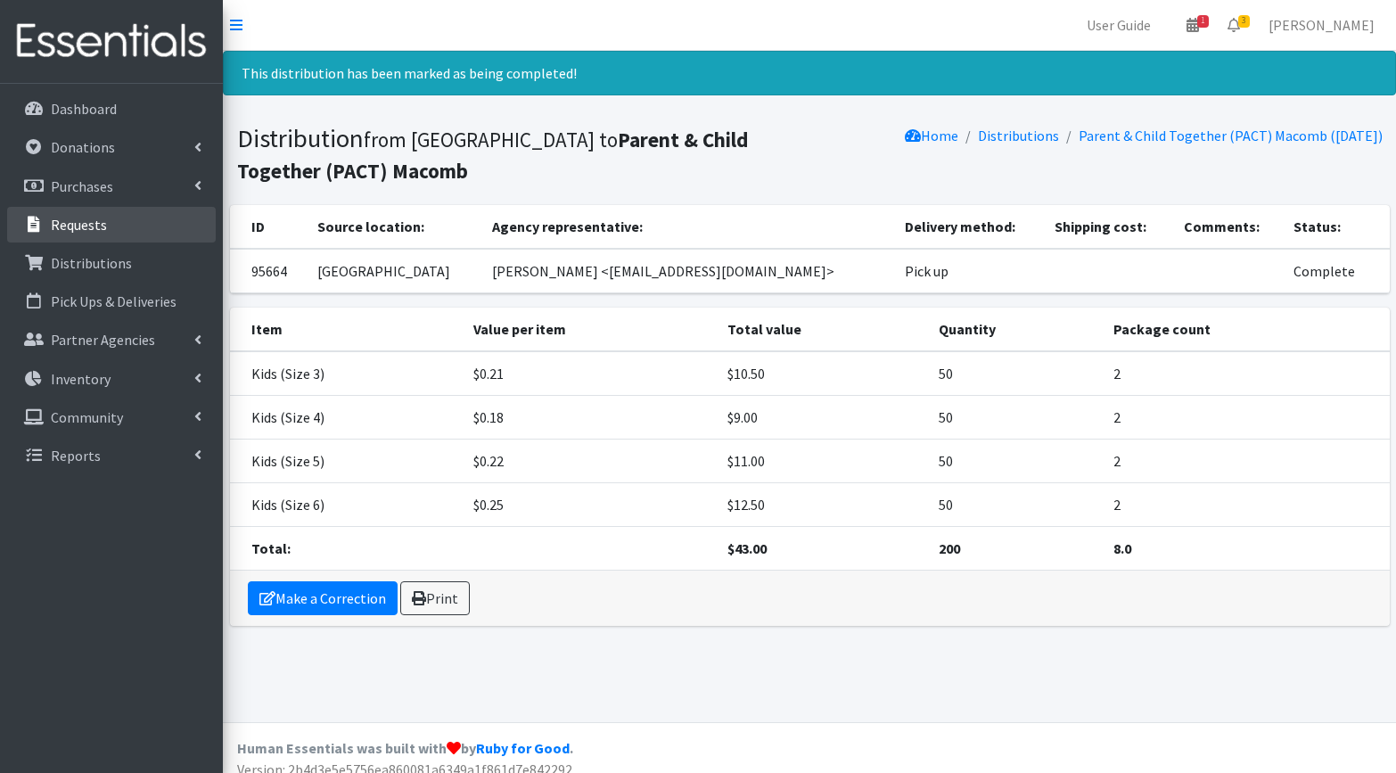
click at [79, 219] on p "Requests" at bounding box center [79, 225] width 56 height 18
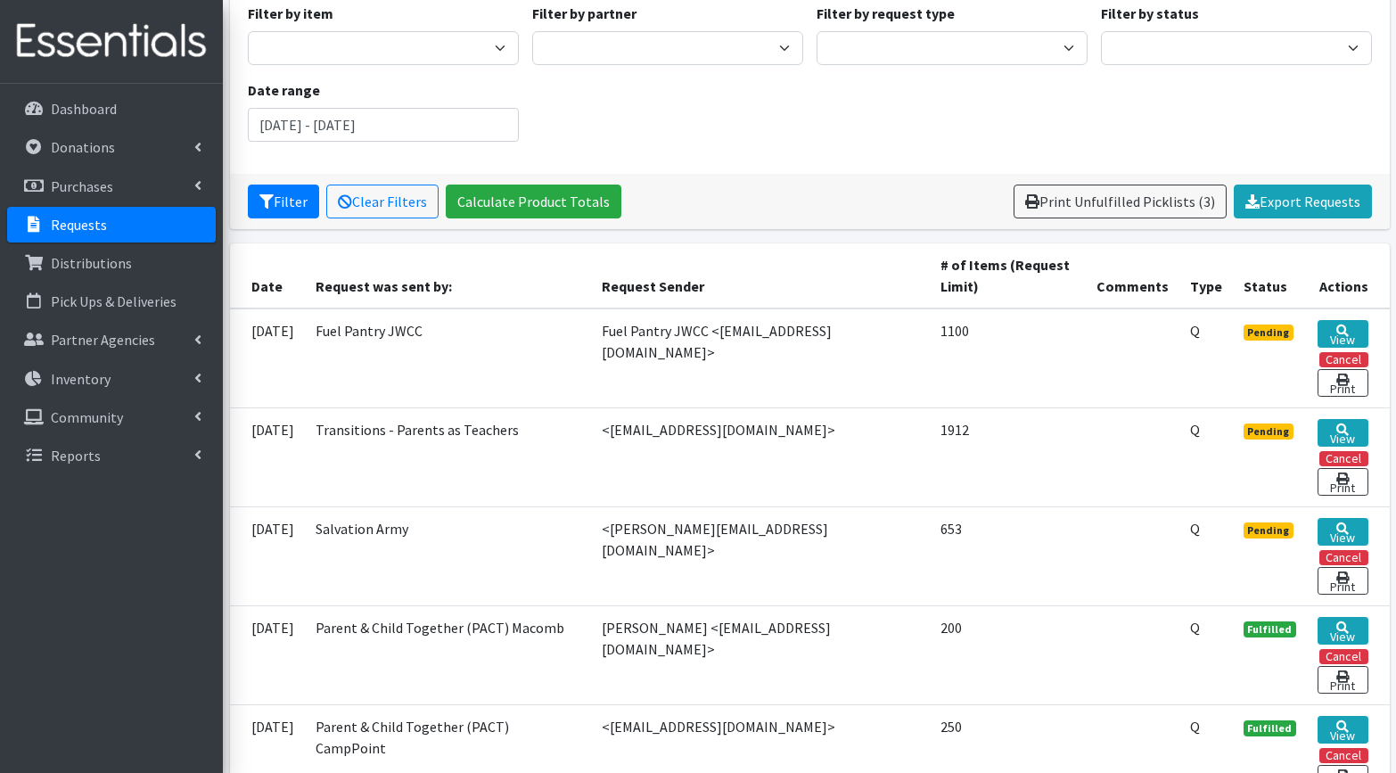
scroll to position [174, 0]
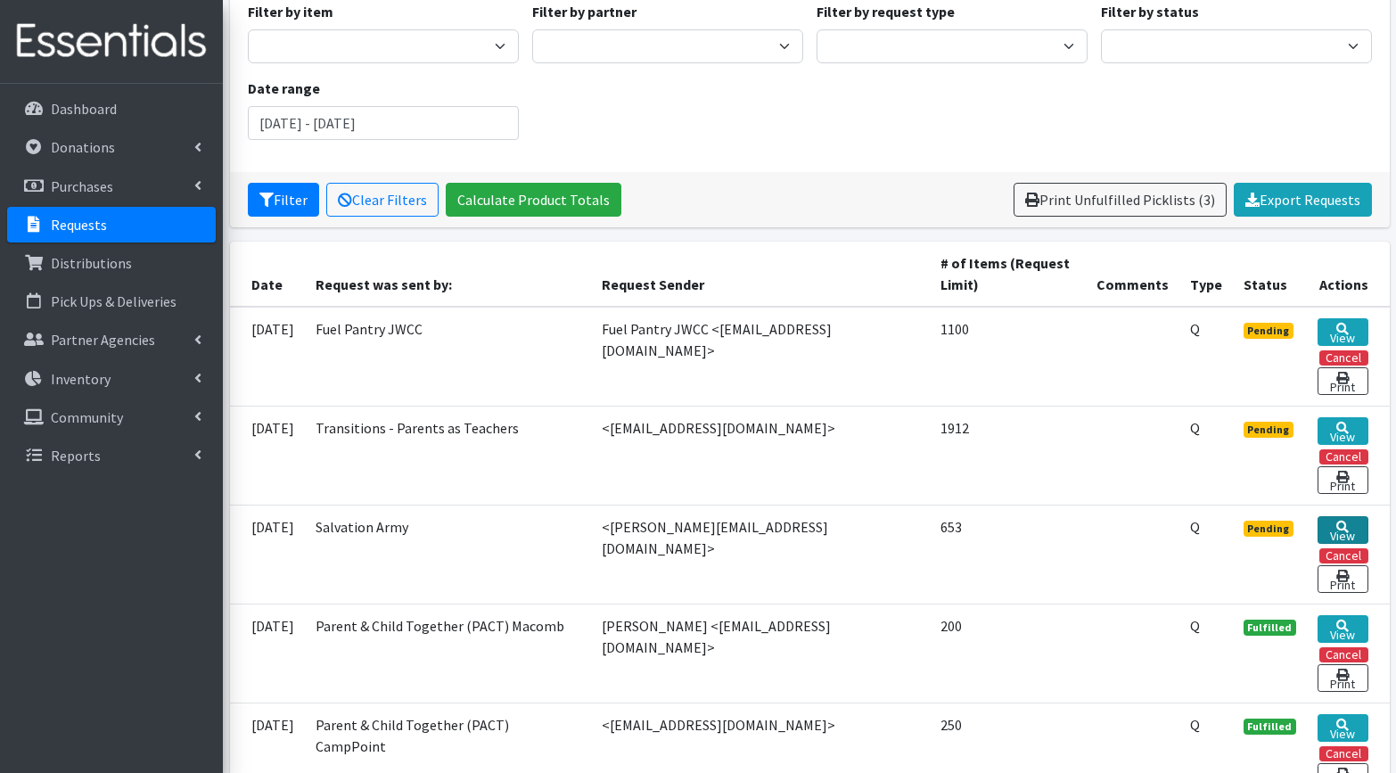
click at [1332, 532] on link "View" at bounding box center [1342, 530] width 50 height 28
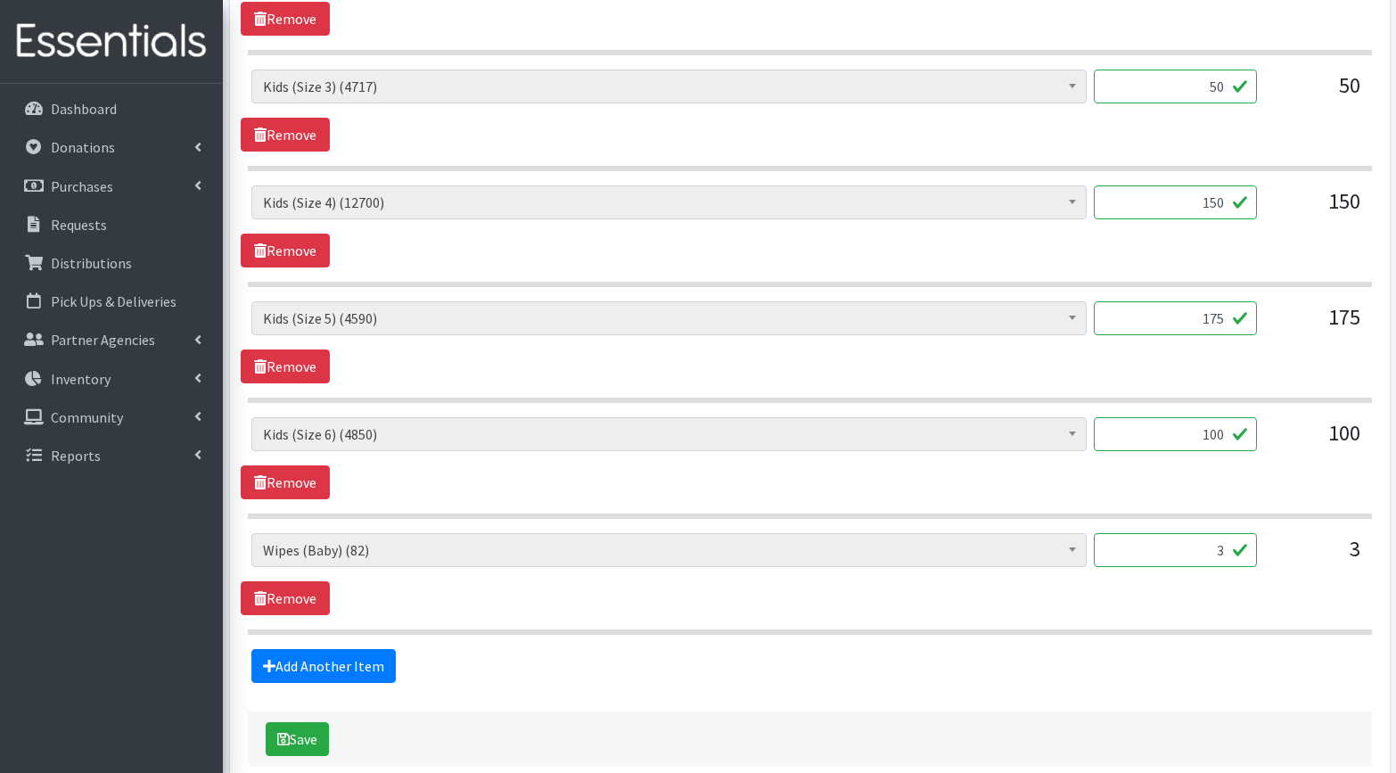
scroll to position [1169, 0]
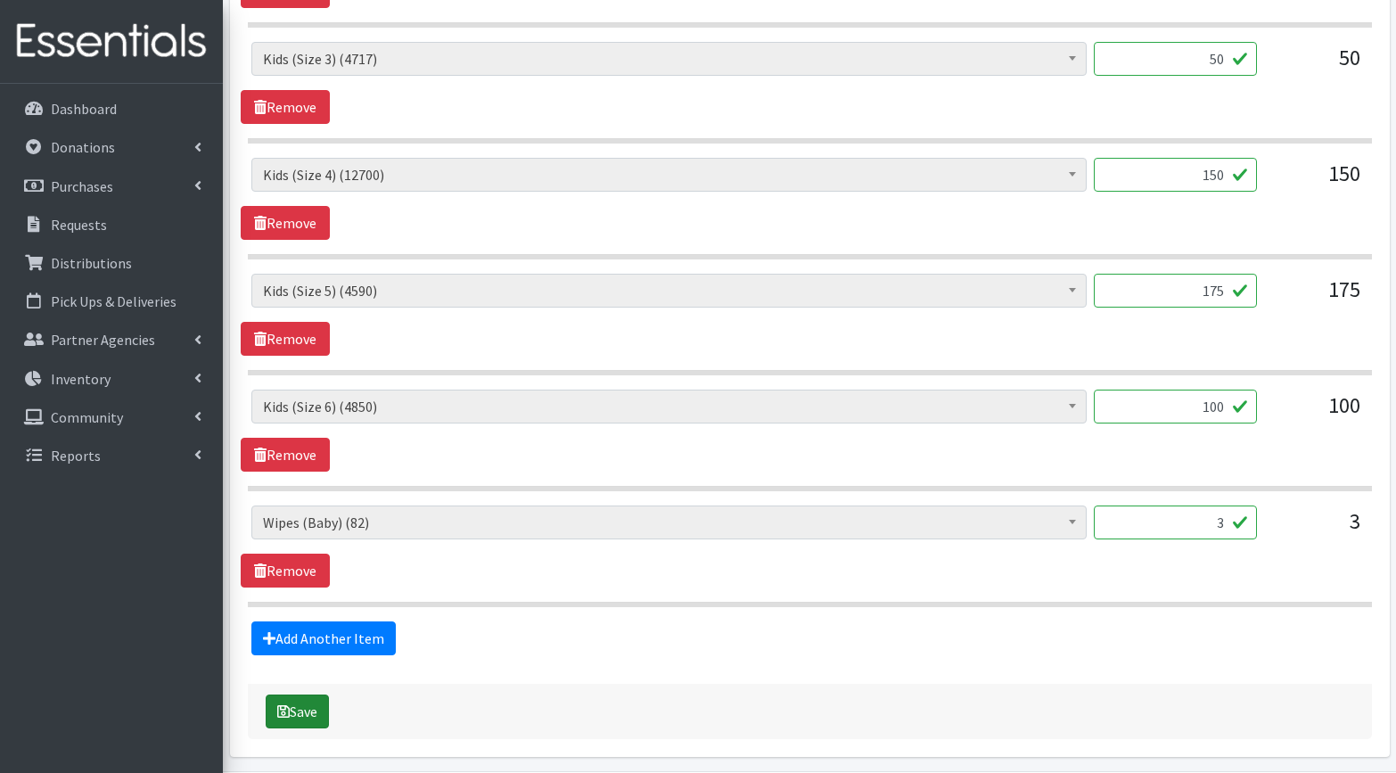
click at [299, 722] on button "Save" at bounding box center [297, 711] width 63 height 34
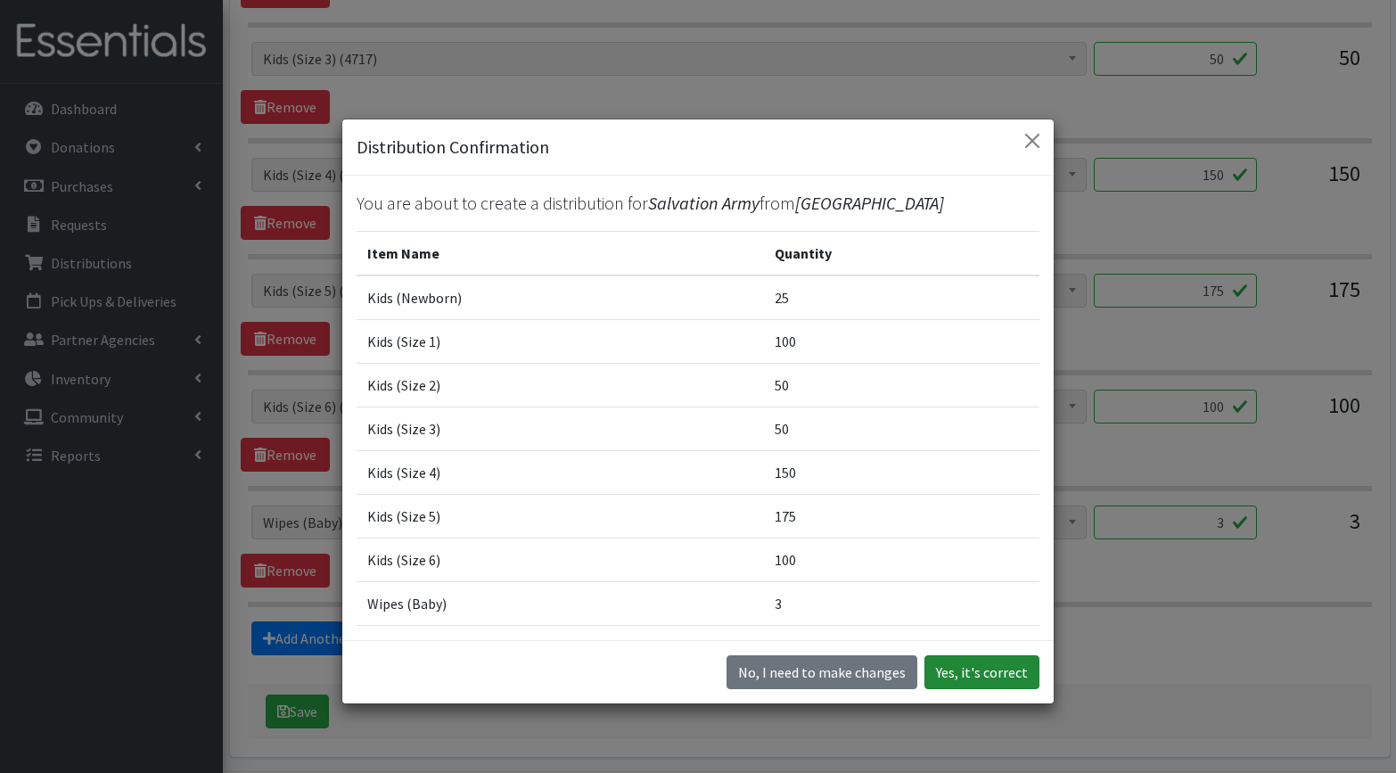
click at [956, 672] on button "Yes, it's correct" at bounding box center [981, 672] width 115 height 34
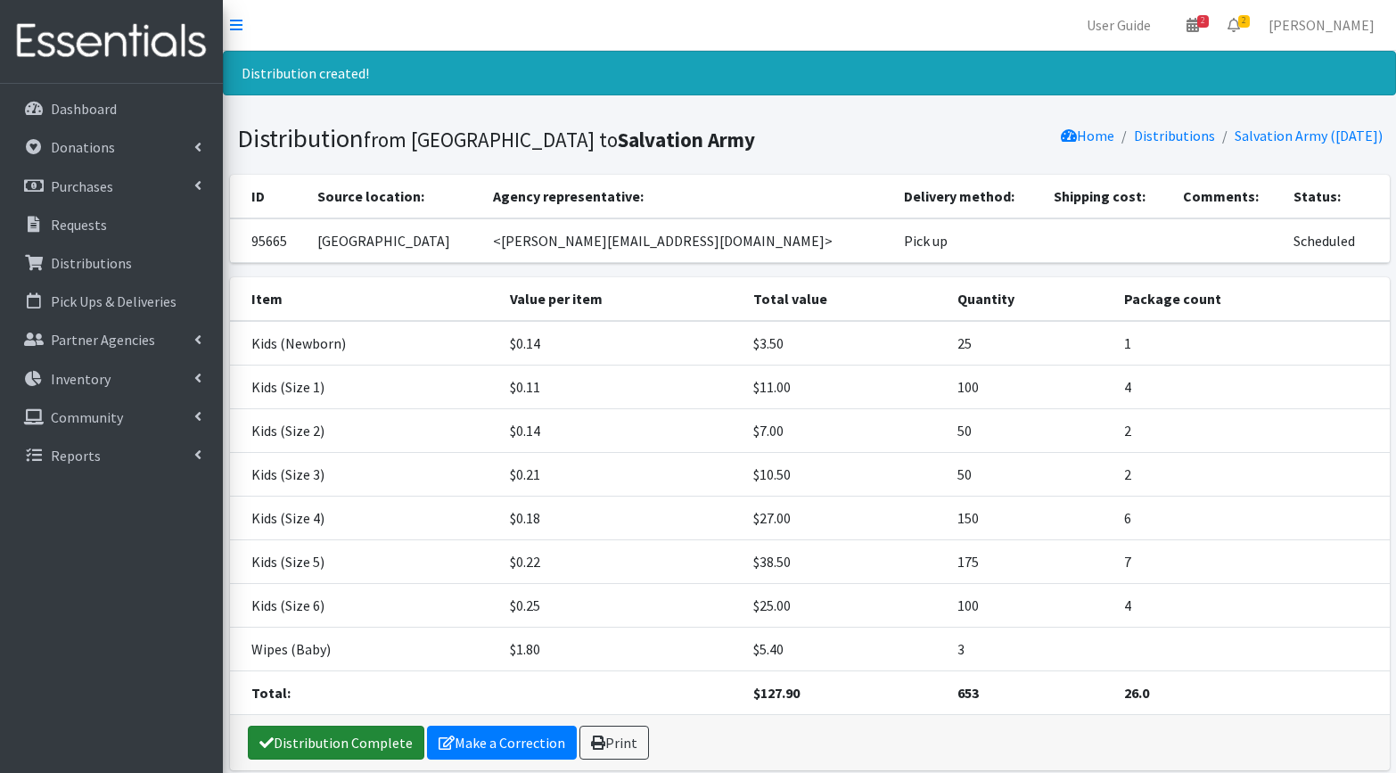
click at [337, 732] on link "Distribution Complete" at bounding box center [336, 743] width 176 height 34
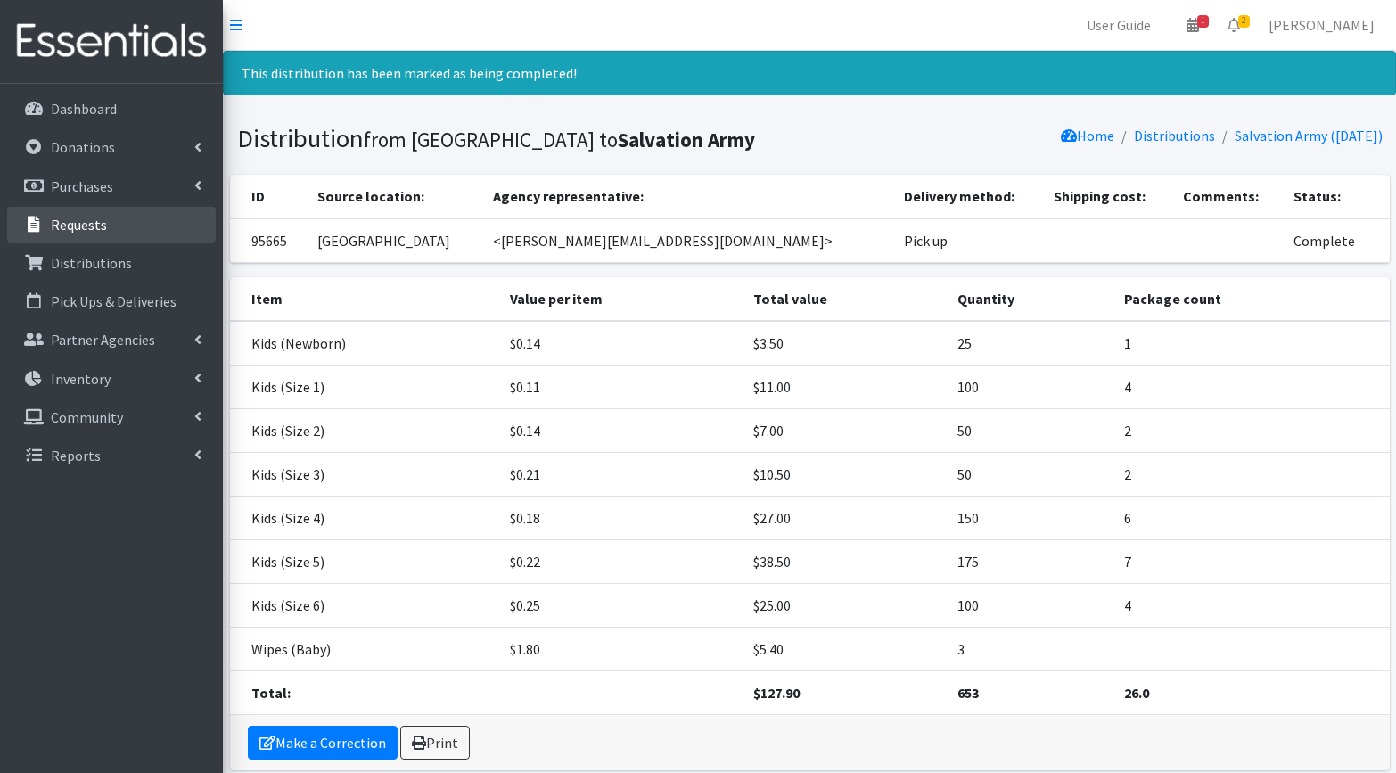
click at [70, 223] on p "Requests" at bounding box center [79, 225] width 56 height 18
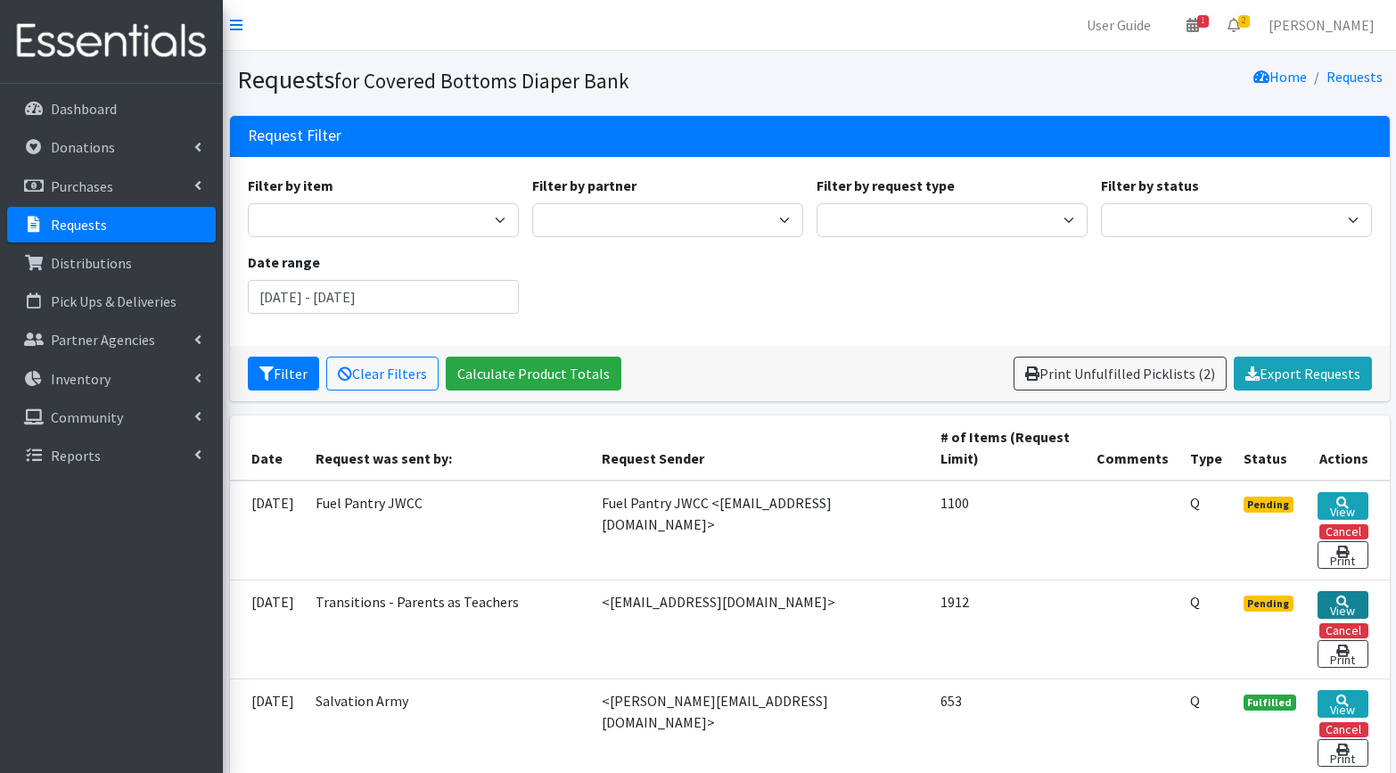
click at [1347, 598] on icon at bounding box center [1342, 601] width 12 height 12
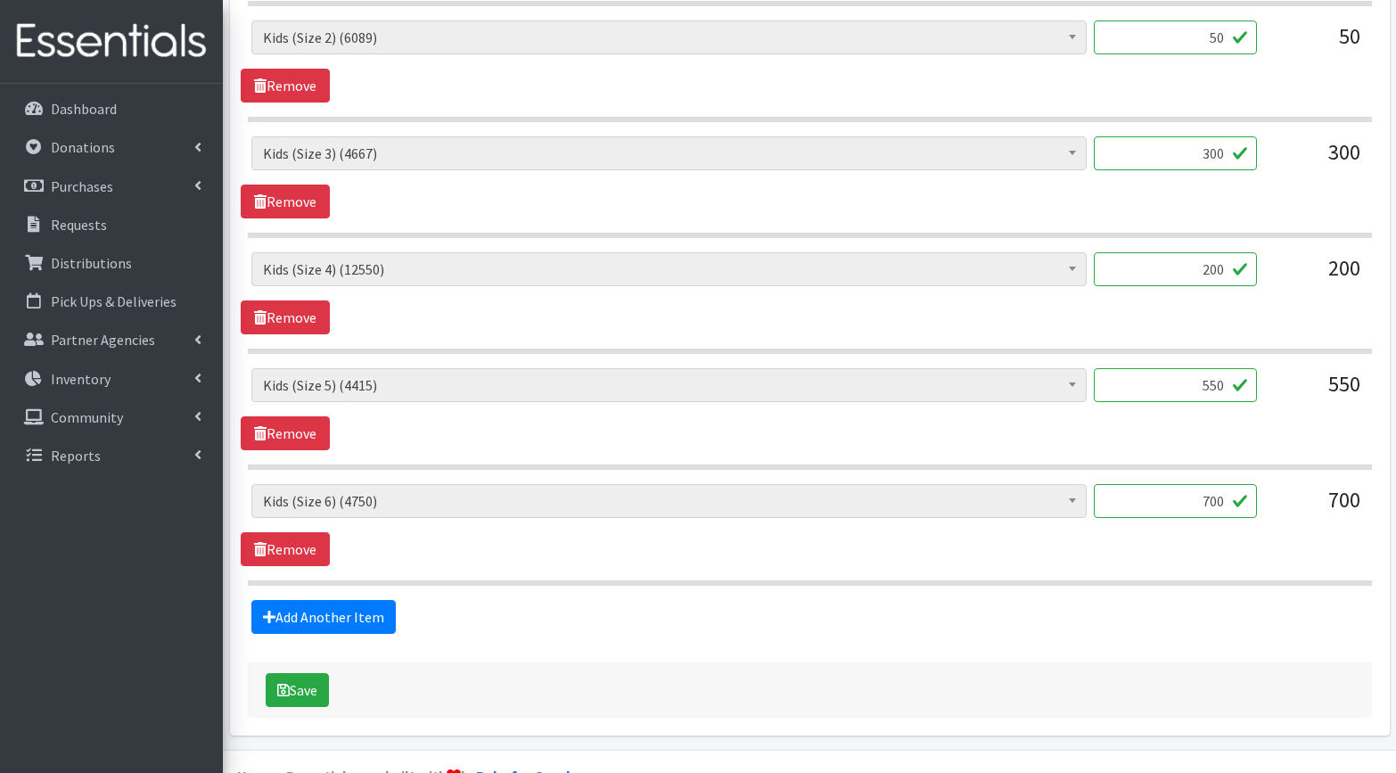
scroll to position [1199, 0]
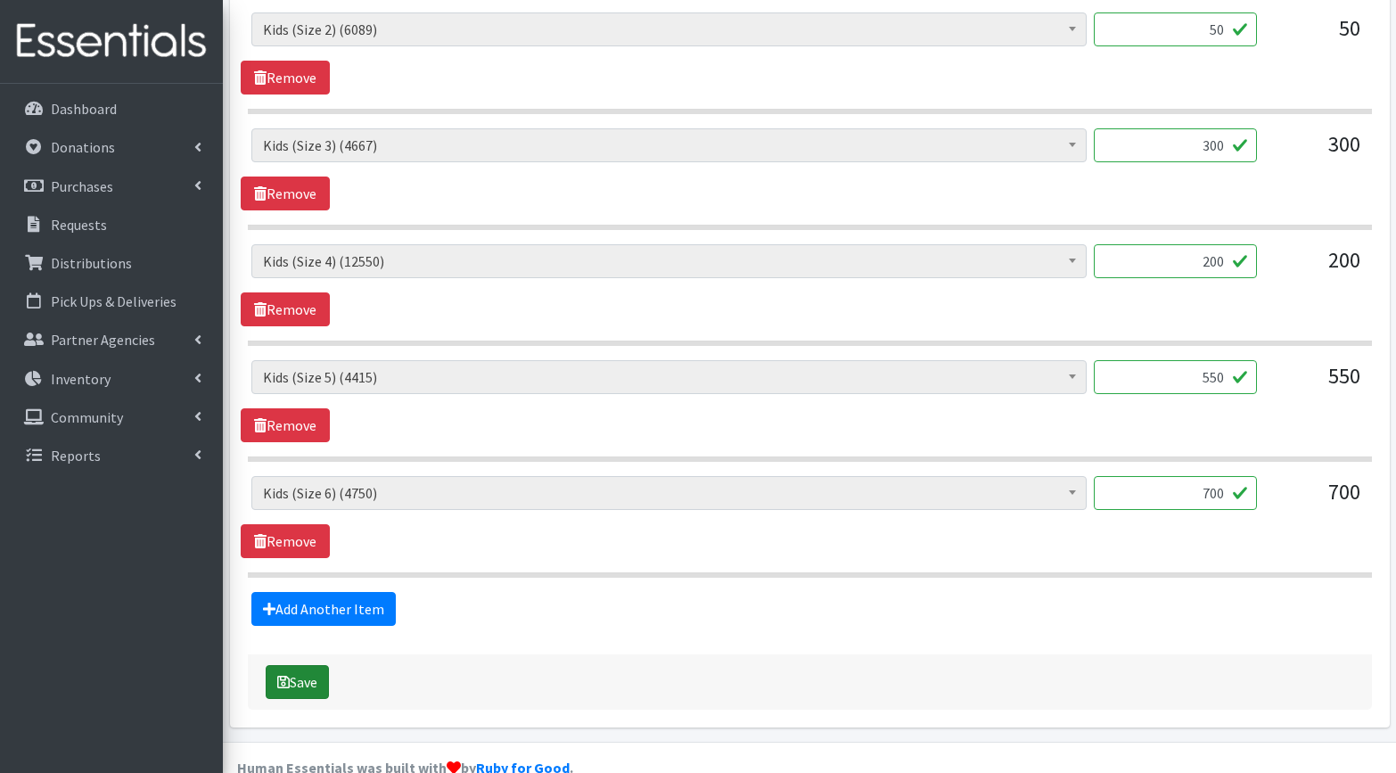
click at [314, 685] on button "Save" at bounding box center [297, 682] width 63 height 34
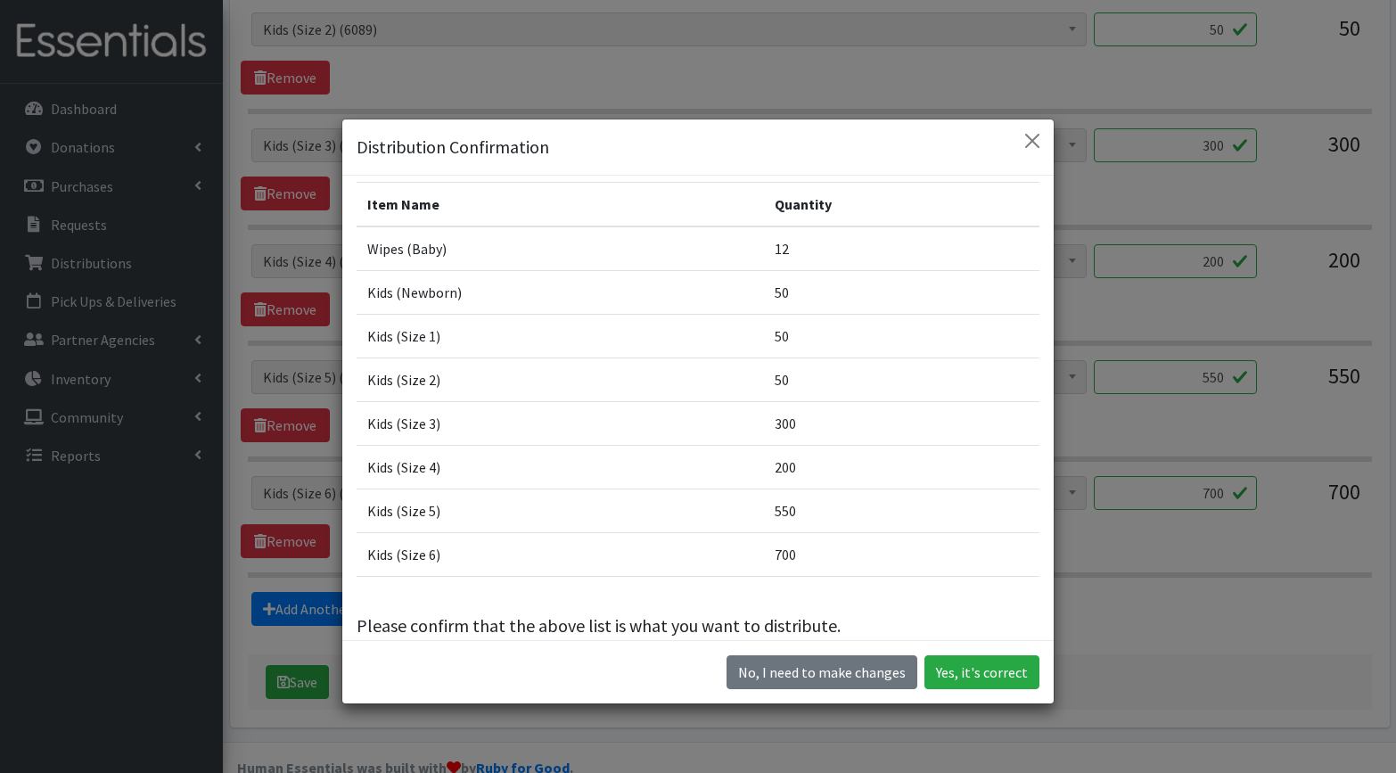
scroll to position [70, 0]
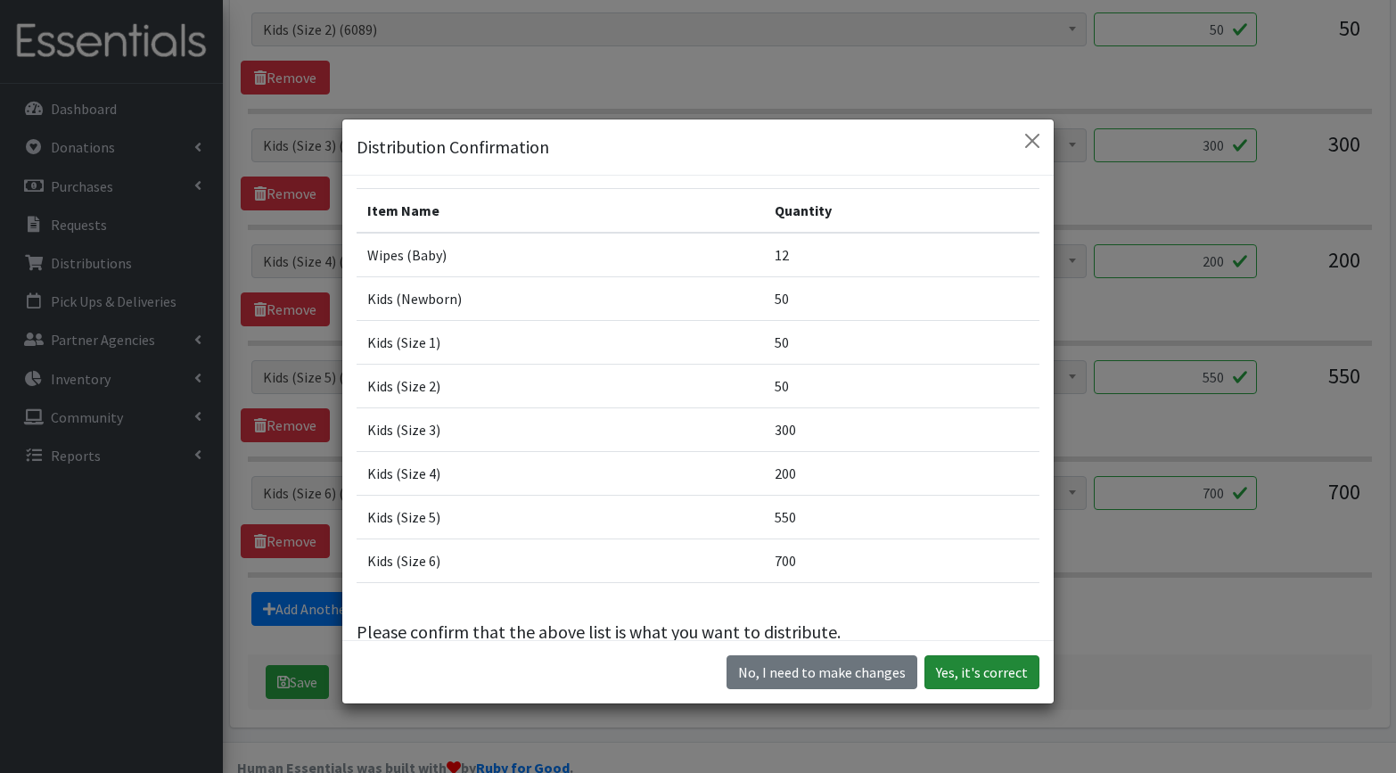
click at [995, 666] on button "Yes, it's correct" at bounding box center [981, 672] width 115 height 34
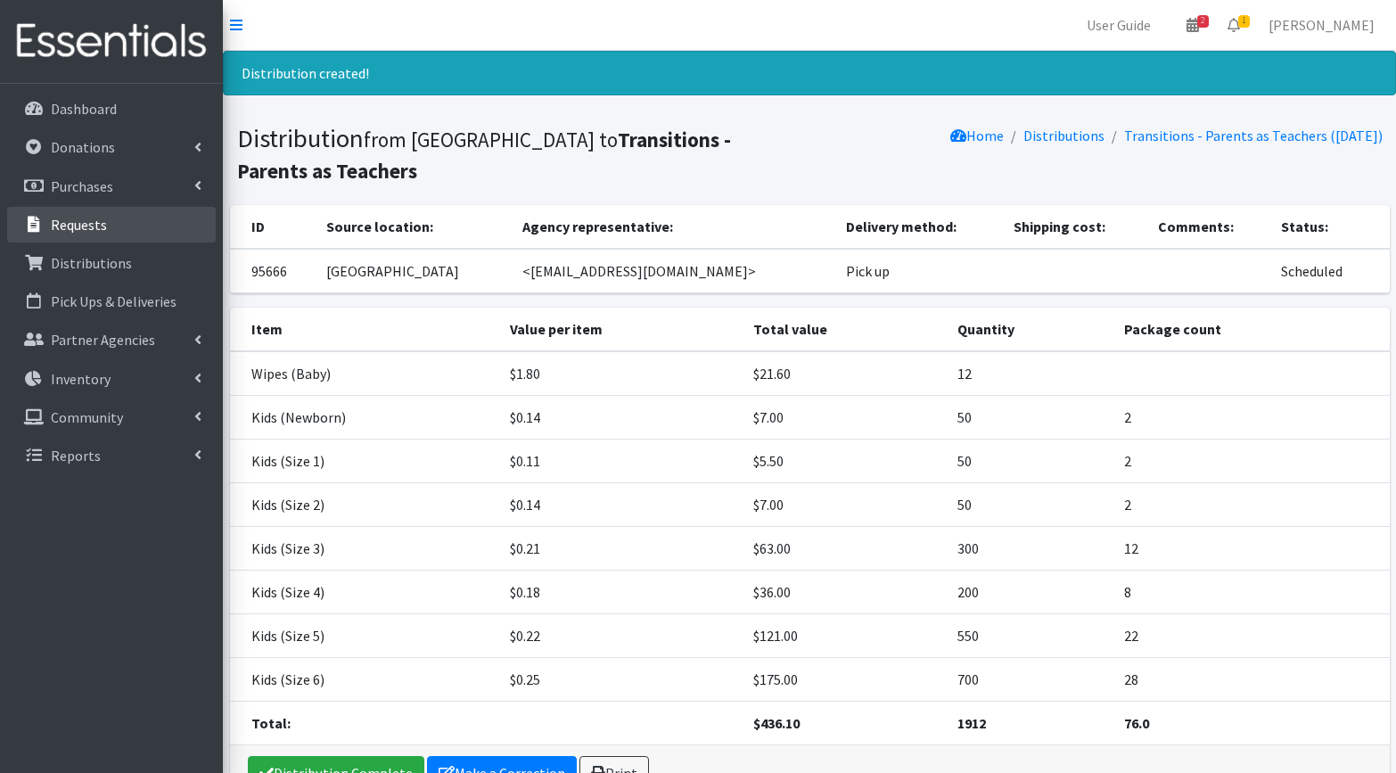
click at [80, 224] on p "Requests" at bounding box center [79, 225] width 56 height 18
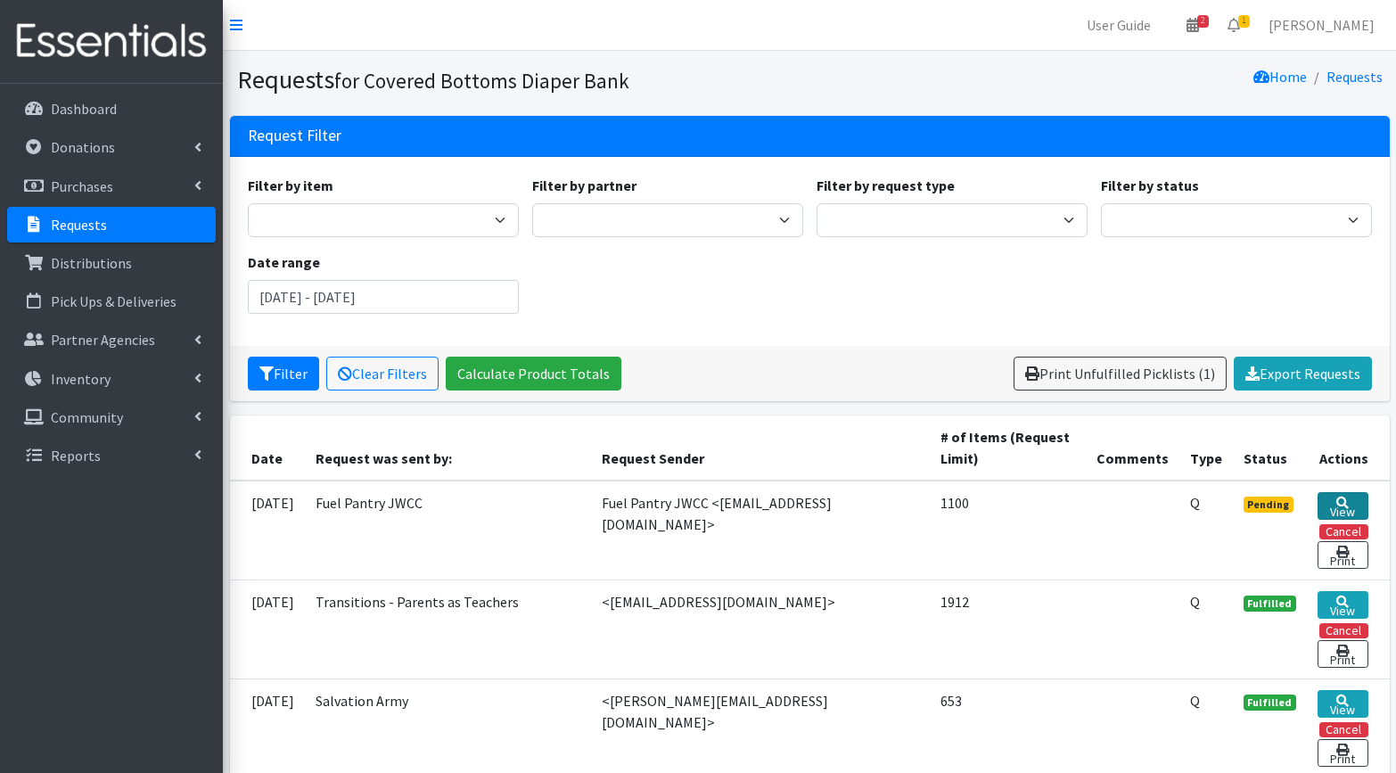
click at [1356, 501] on link "View" at bounding box center [1342, 506] width 50 height 28
